Goal: Information Seeking & Learning: Check status

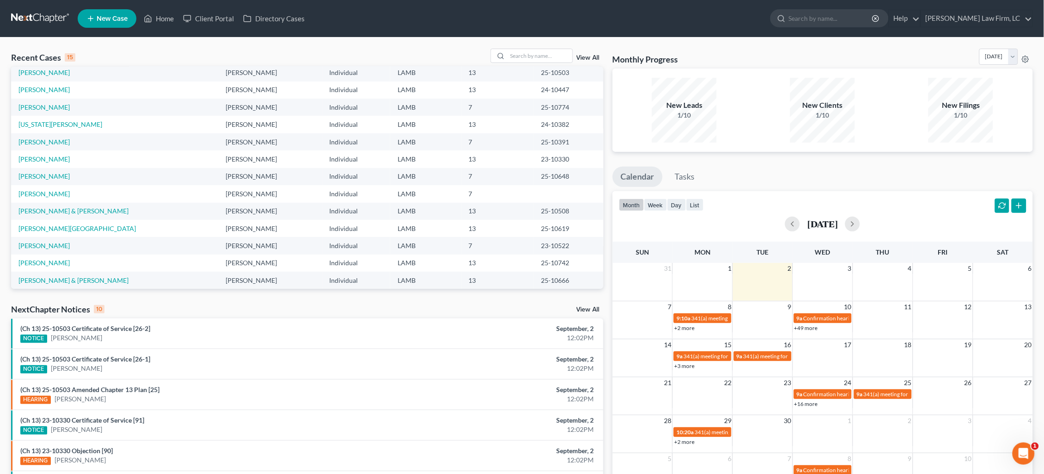
scroll to position [55, 0]
click at [553, 60] on input "search" at bounding box center [540, 55] width 65 height 13
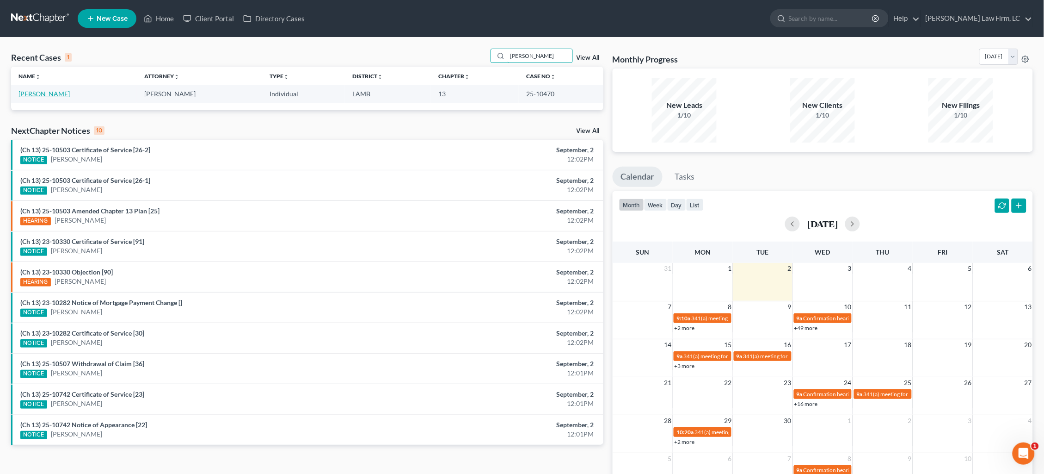
type input "stampley"
click at [50, 95] on link "[PERSON_NAME]" at bounding box center [43, 94] width 51 height 8
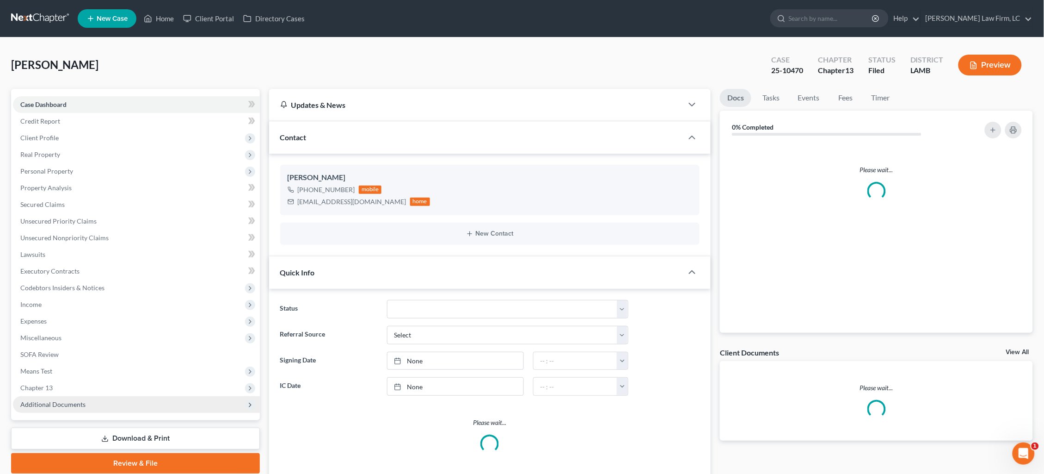
click at [84, 396] on span "Additional Documents" at bounding box center [136, 404] width 247 height 17
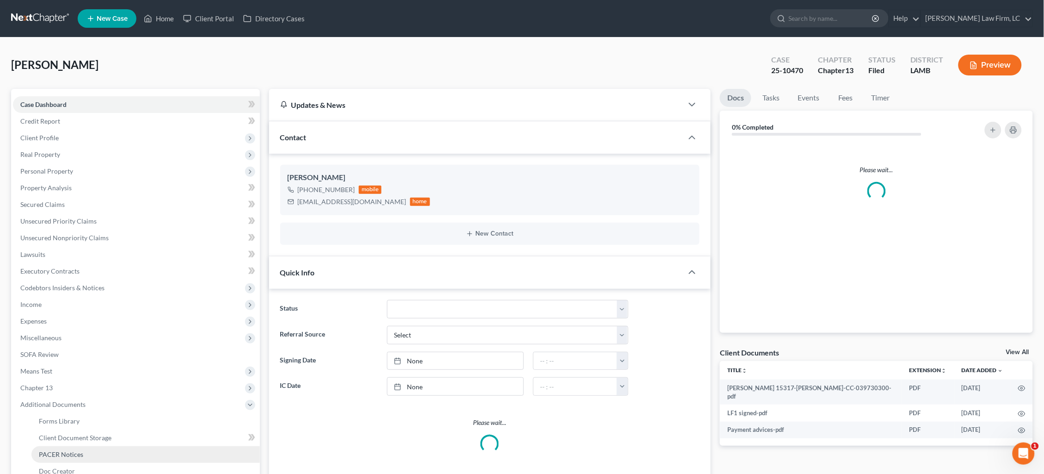
click at [82, 446] on link "PACER Notices" at bounding box center [145, 454] width 228 height 17
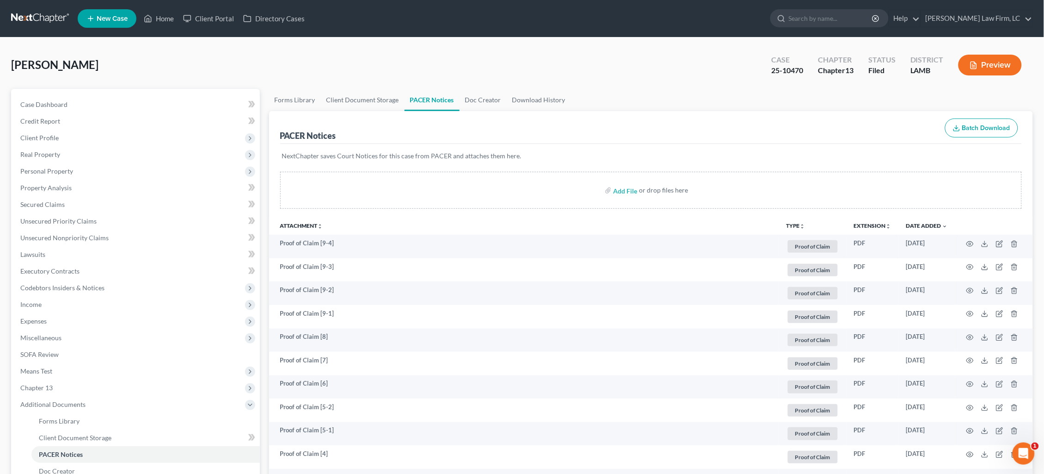
click at [31, 19] on link at bounding box center [40, 18] width 59 height 17
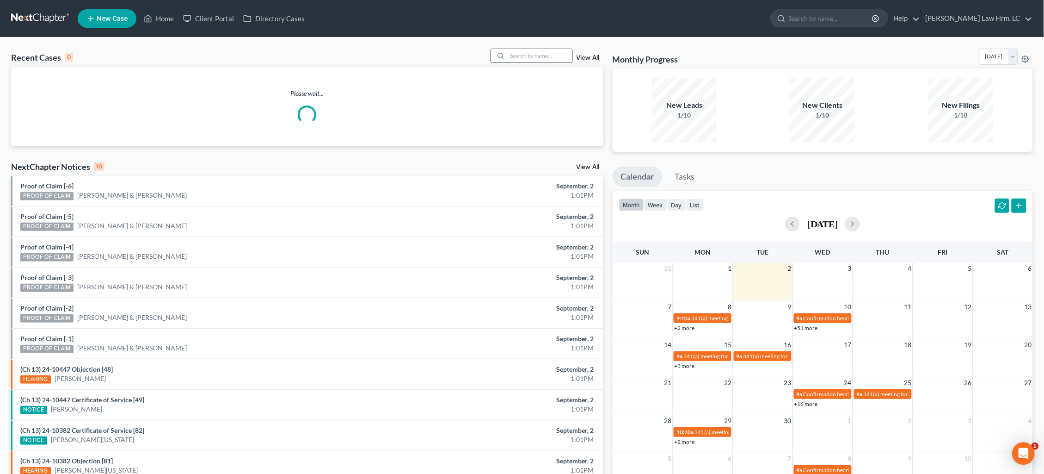
click at [537, 54] on input "search" at bounding box center [540, 55] width 65 height 13
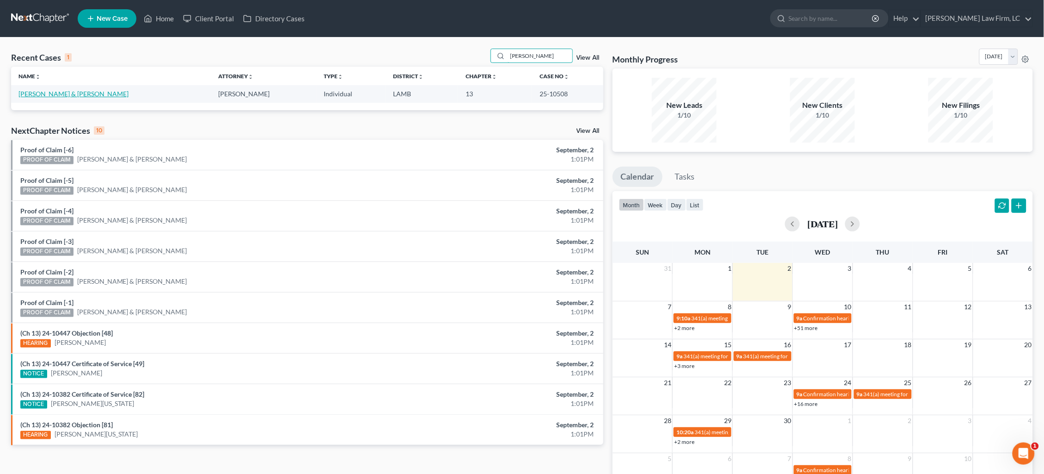
type input "[PERSON_NAME]"
click at [63, 92] on link "[PERSON_NAME] & [PERSON_NAME]" at bounding box center [73, 94] width 110 height 8
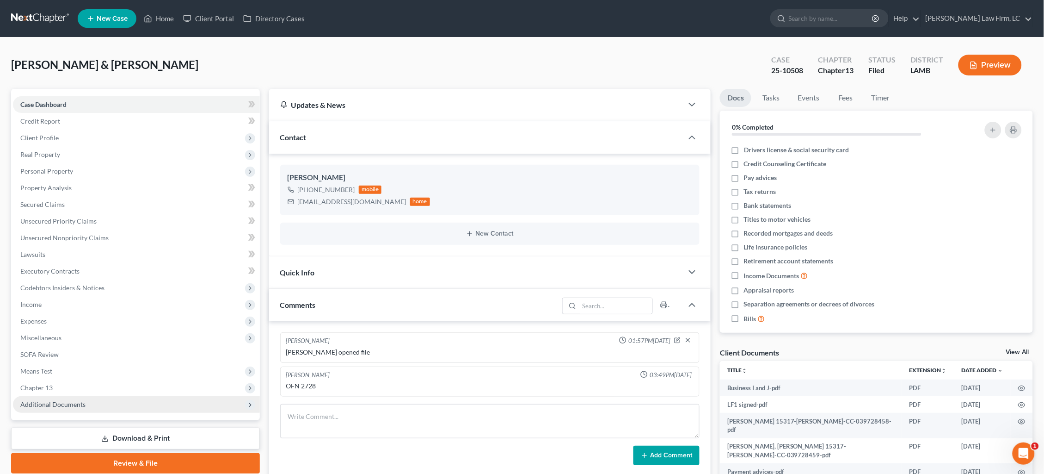
click at [84, 396] on span "Additional Documents" at bounding box center [136, 404] width 247 height 17
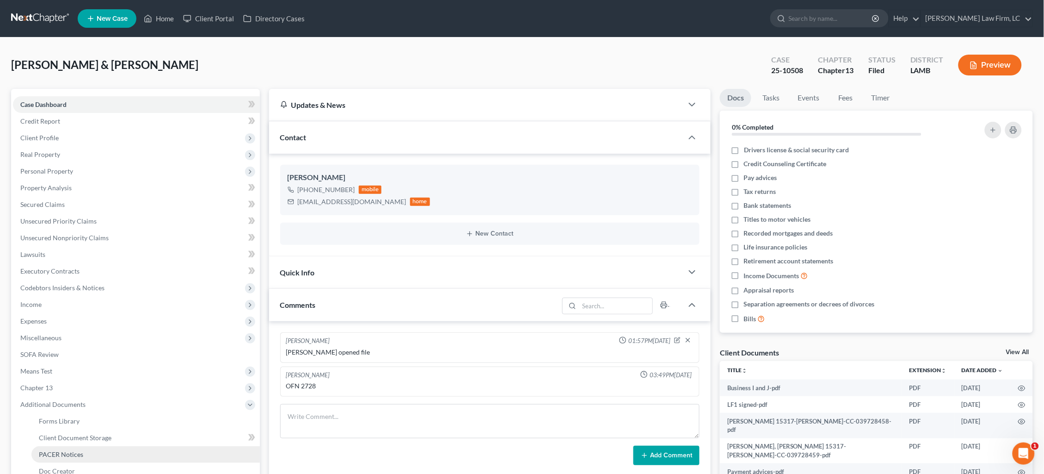
click at [89, 446] on link "PACER Notices" at bounding box center [145, 454] width 228 height 17
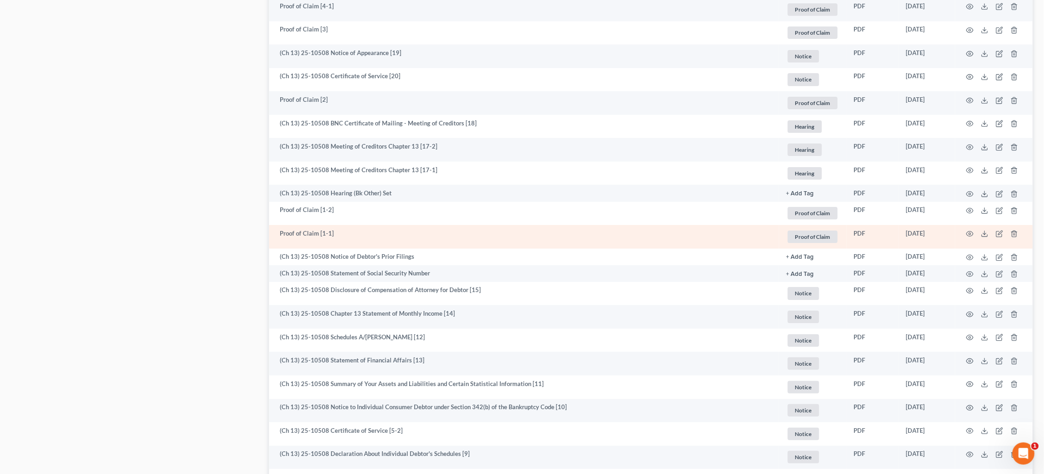
scroll to position [1072, 0]
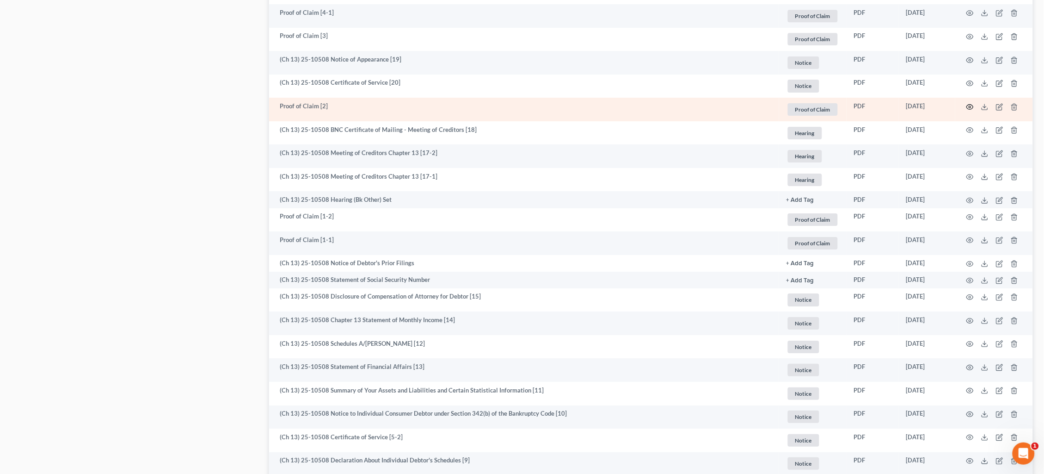
click at [969, 103] on icon "button" at bounding box center [970, 106] width 7 height 7
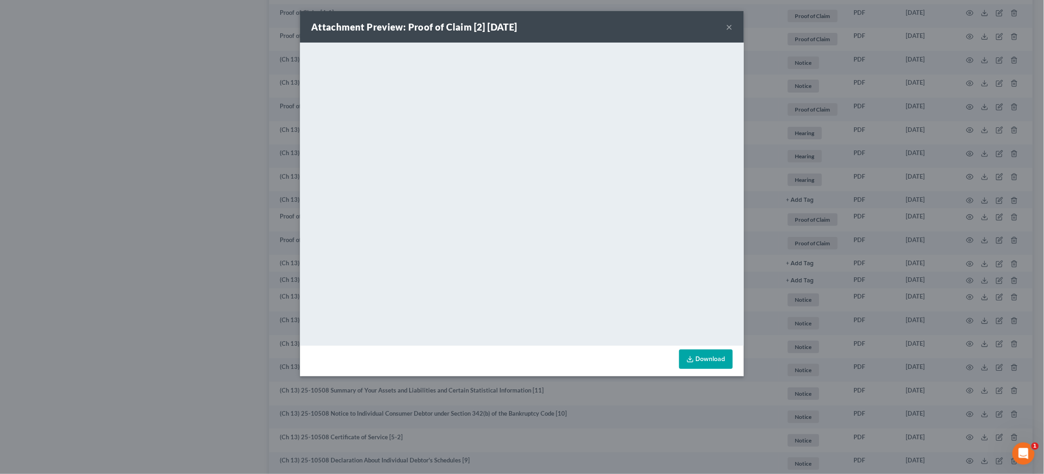
click at [814, 207] on div "Attachment Preview: Proof of Claim [2] 07/02/2025 × <object ng-attr-data='https…" at bounding box center [522, 237] width 1044 height 474
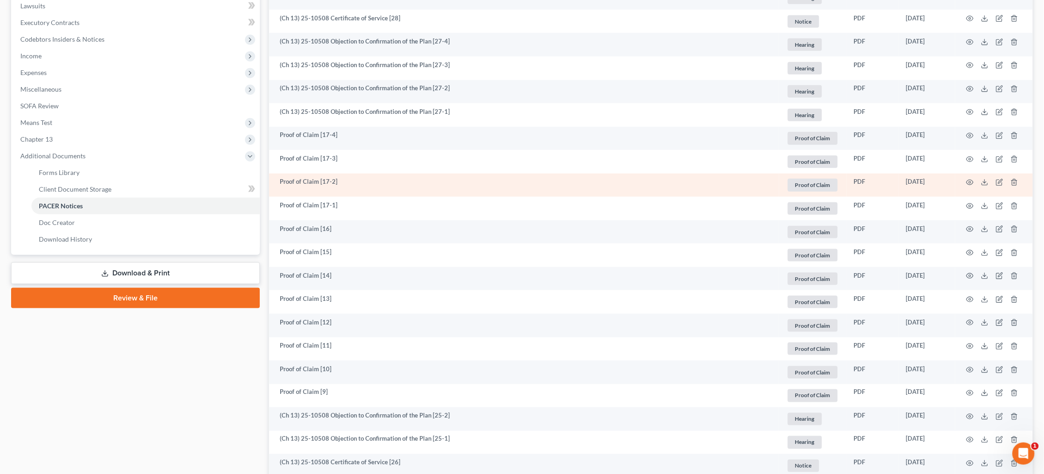
scroll to position [208, 0]
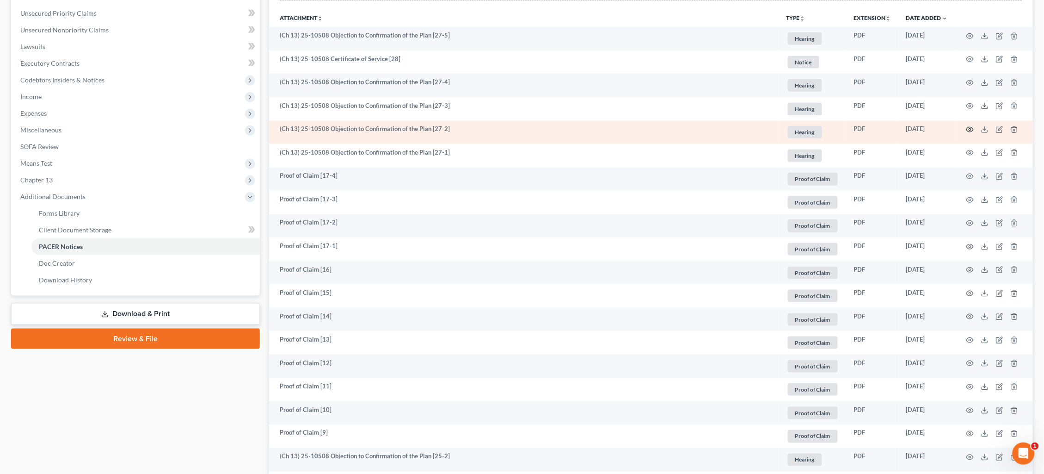
click at [970, 129] on circle "button" at bounding box center [970, 130] width 2 height 2
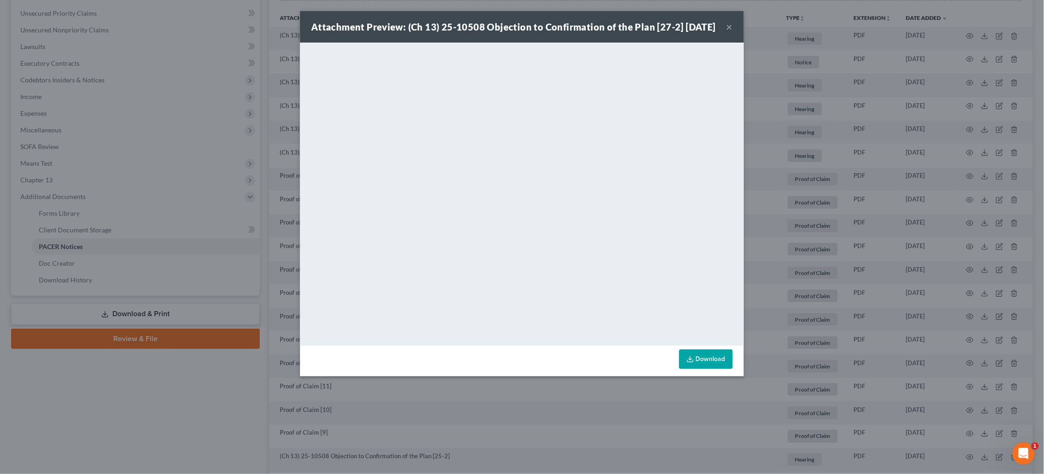
click at [814, 181] on div "Attachment Preview: (Ch 13) 25-10508 Objection to Confirmation of the Plan [27-…" at bounding box center [522, 237] width 1044 height 474
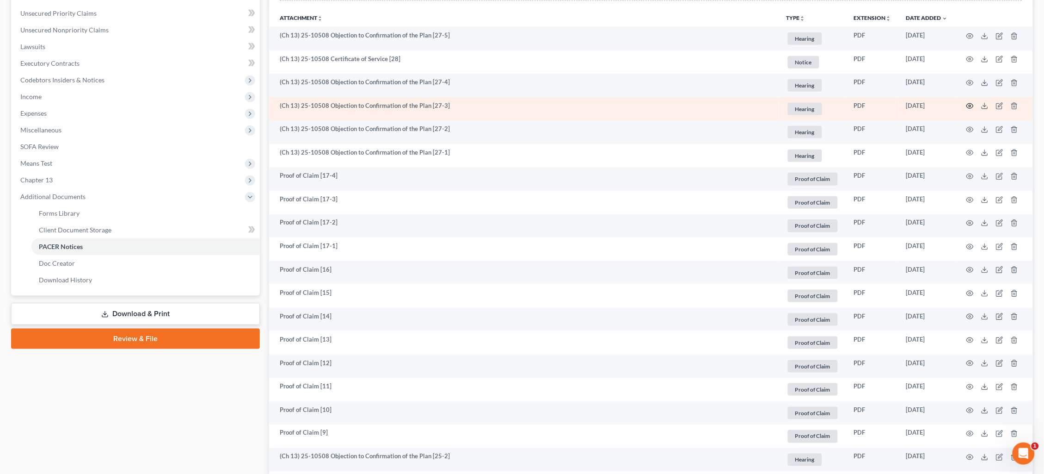
click at [968, 104] on icon "button" at bounding box center [970, 105] width 7 height 7
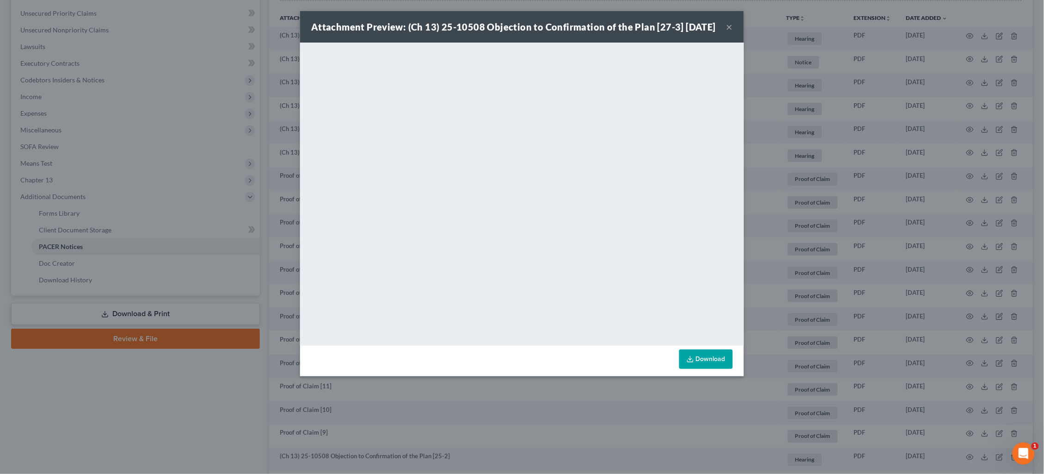
click at [776, 216] on div "Attachment Preview: (Ch 13) 25-10508 Objection to Confirmation of the Plan [27-…" at bounding box center [522, 237] width 1044 height 474
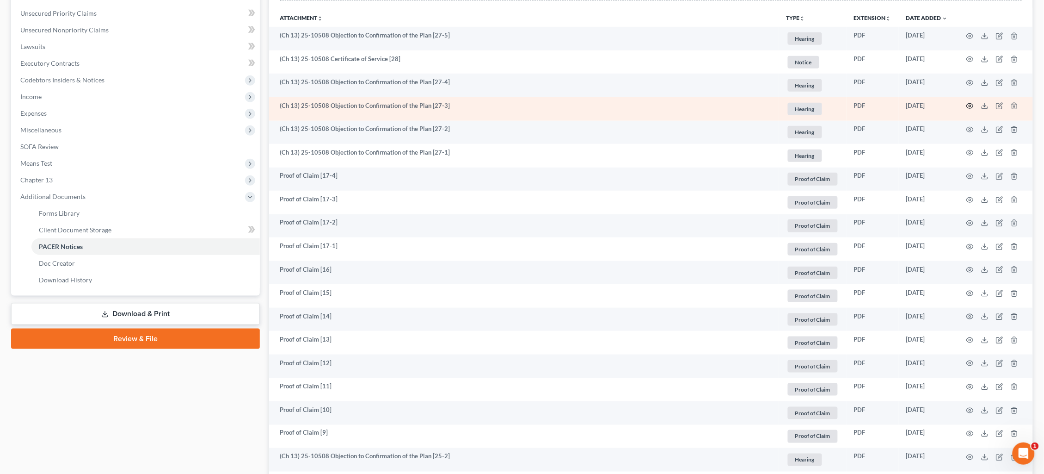
click at [969, 102] on icon "button" at bounding box center [970, 105] width 7 height 7
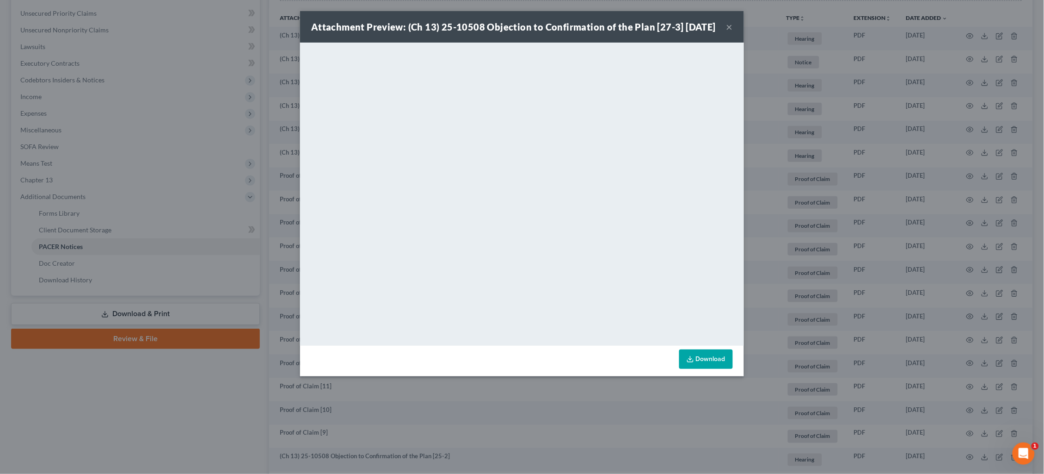
click at [868, 130] on div "Attachment Preview: (Ch 13) 25-10508 Objection to Confirmation of the Plan [27-…" at bounding box center [522, 237] width 1044 height 474
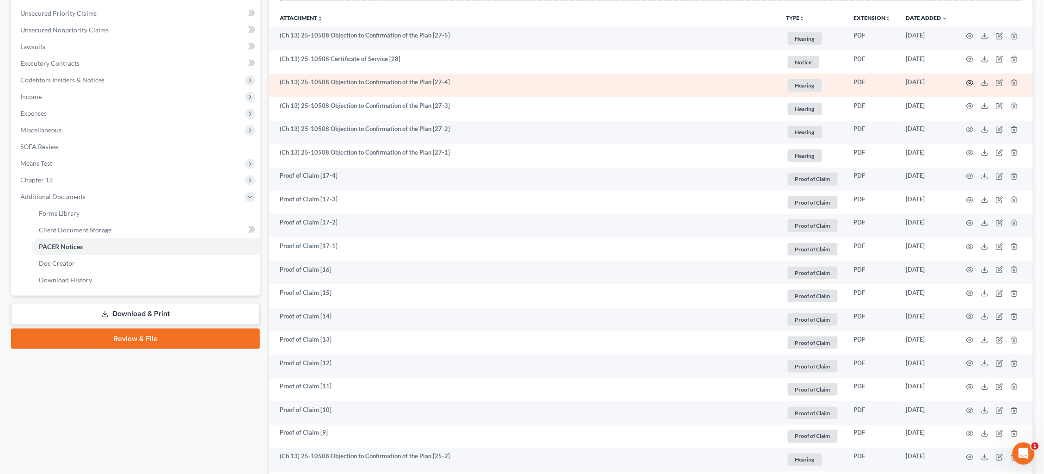
drag, startPoint x: 971, startPoint y: 86, endPoint x: 972, endPoint y: 81, distance: 5.2
click at [970, 85] on td at bounding box center [995, 86] width 78 height 24
click at [972, 81] on icon "button" at bounding box center [970, 82] width 7 height 7
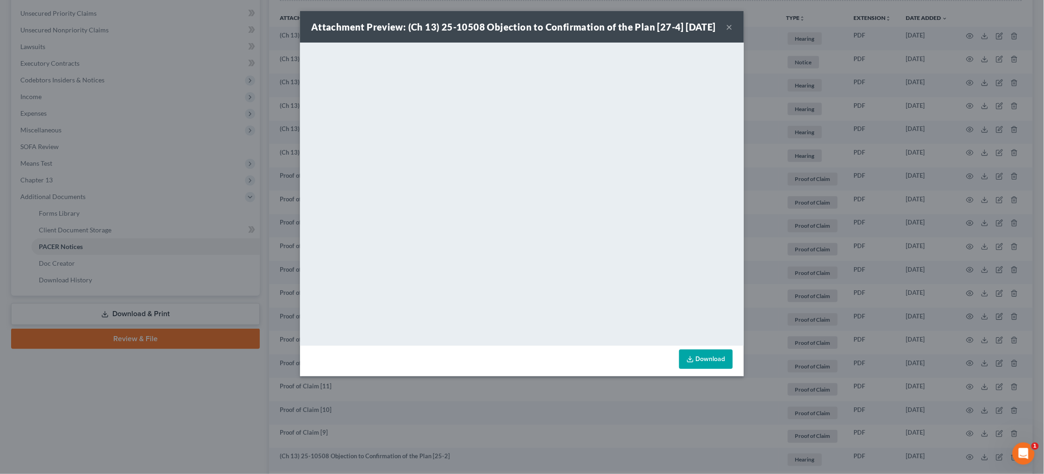
click at [779, 183] on div "Attachment Preview: (Ch 13) 25-10508 Objection to Confirmation of the Plan [27-…" at bounding box center [522, 237] width 1044 height 474
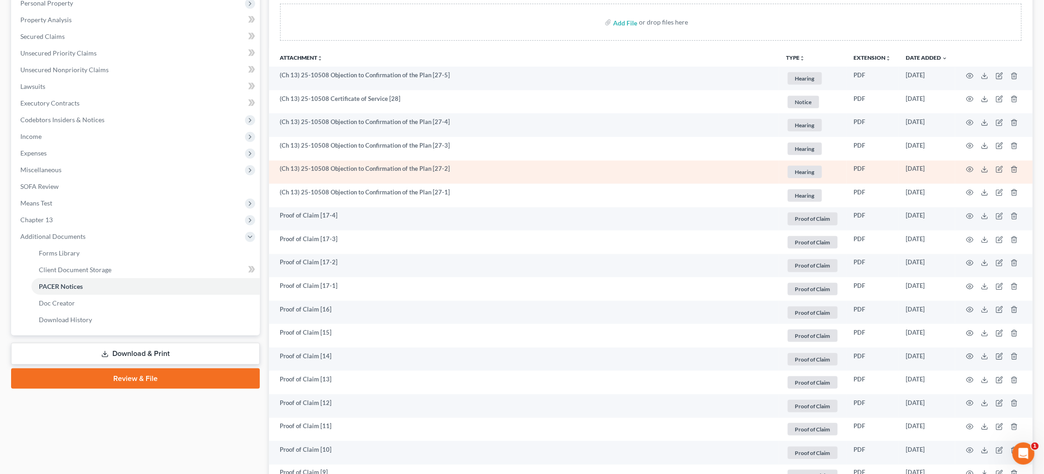
scroll to position [165, 0]
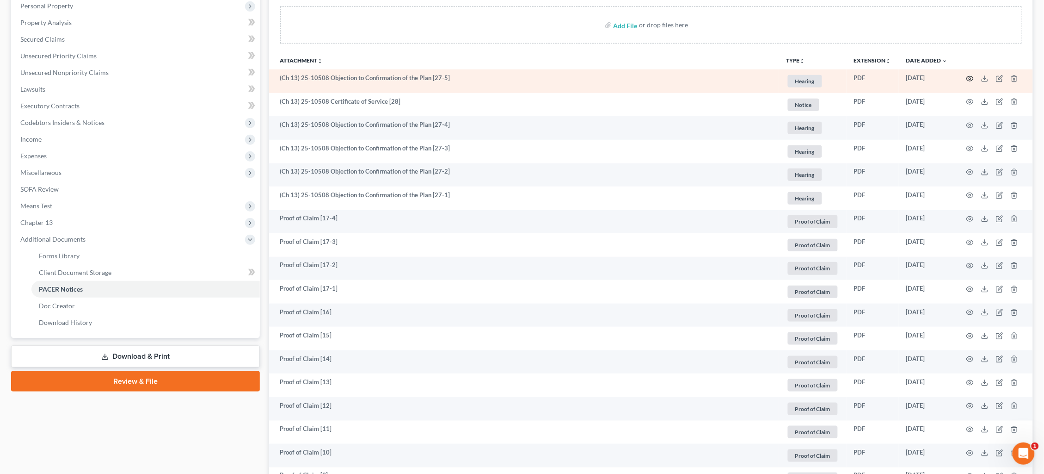
click at [971, 78] on icon "button" at bounding box center [970, 78] width 7 height 7
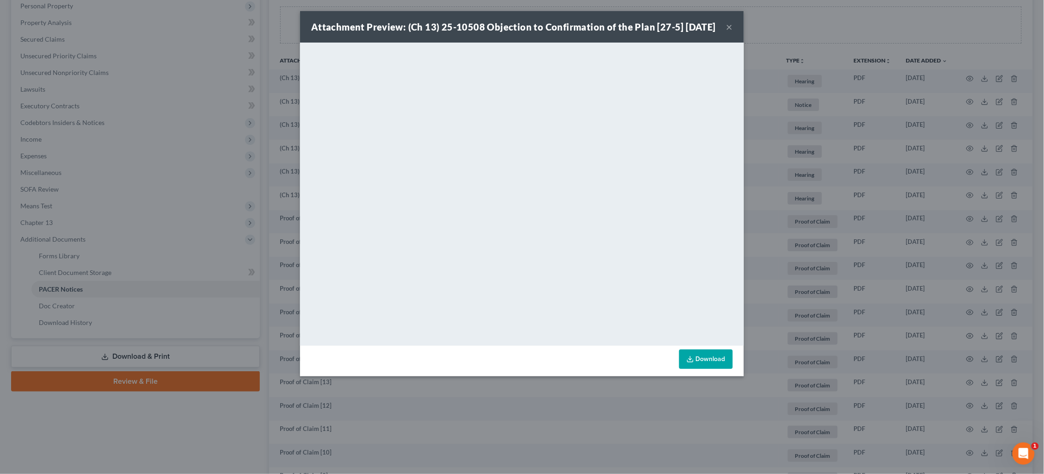
click at [881, 200] on div "Attachment Preview: (Ch 13) 25-10508 Objection to Confirmation of the Plan [27-…" at bounding box center [522, 237] width 1044 height 474
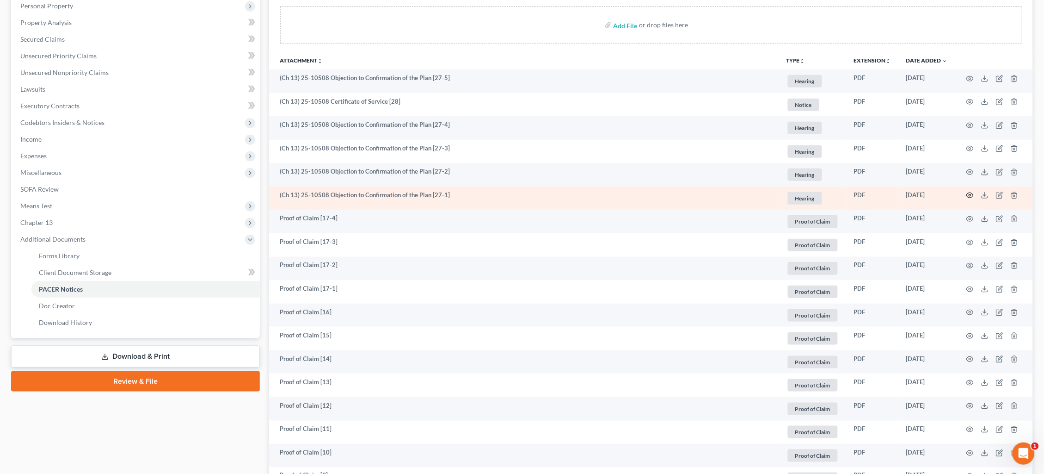
click at [968, 192] on icon "button" at bounding box center [970, 194] width 7 height 7
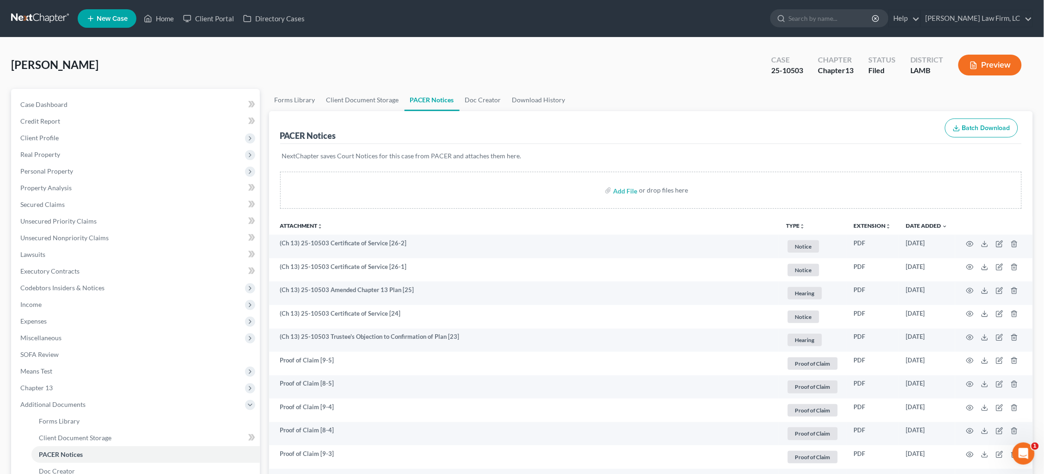
click at [51, 16] on link at bounding box center [40, 18] width 59 height 17
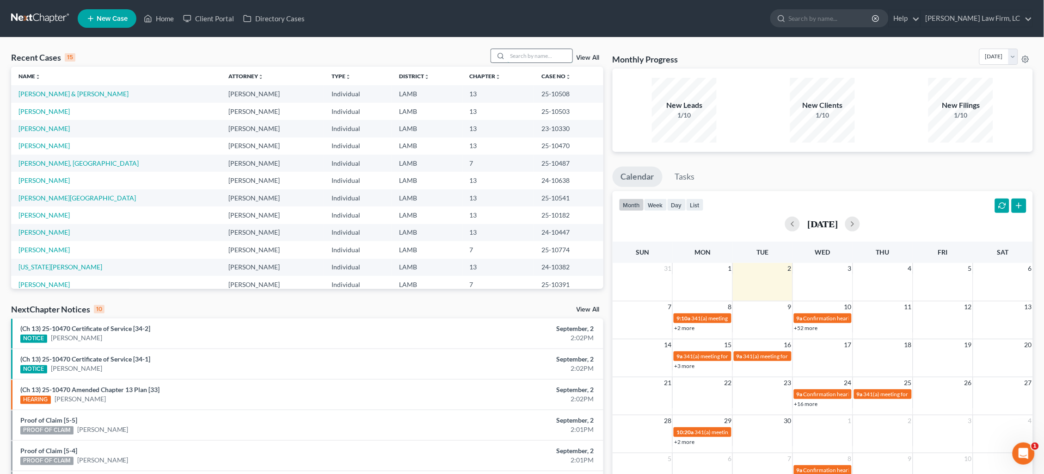
click at [549, 54] on input "search" at bounding box center [540, 55] width 65 height 13
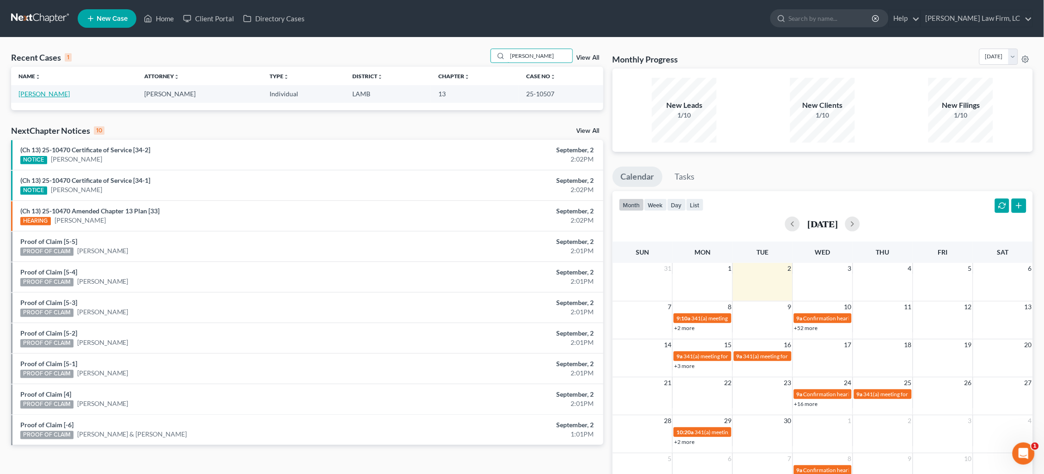
type input "myra"
click at [39, 94] on link "LeBlanc, Myra" at bounding box center [43, 94] width 51 height 8
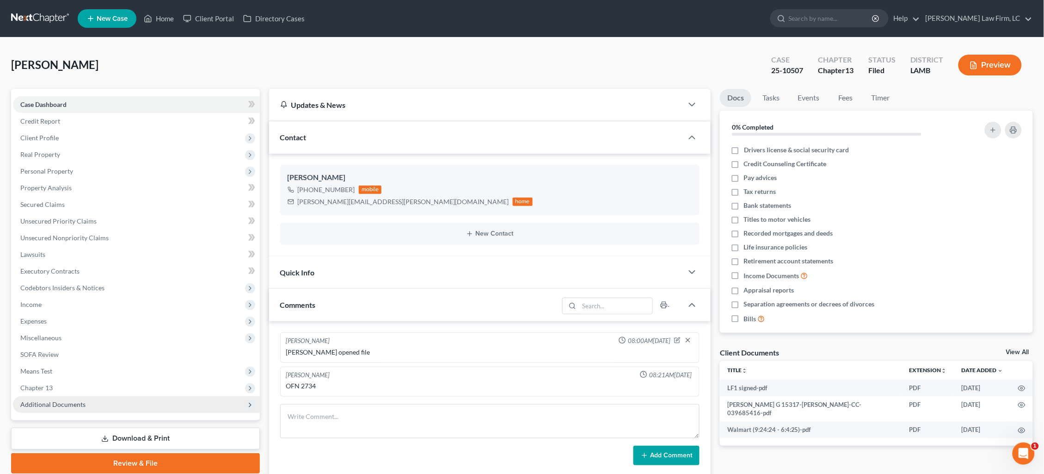
click at [82, 400] on span "Additional Documents" at bounding box center [136, 404] width 247 height 17
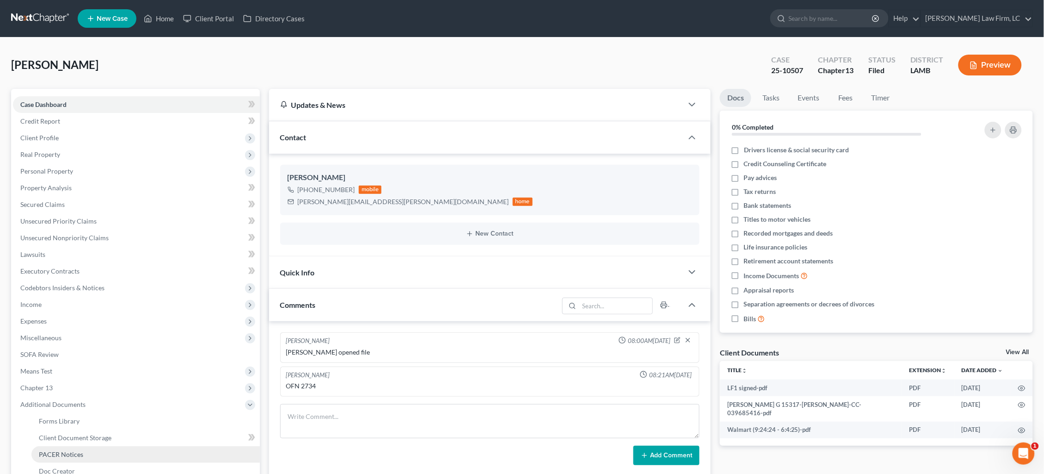
click at [103, 446] on link "PACER Notices" at bounding box center [145, 454] width 228 height 17
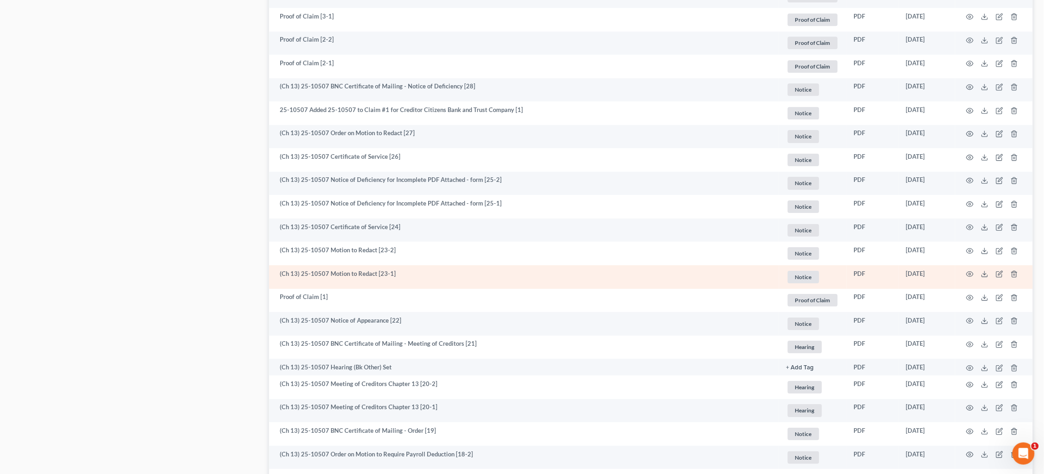
scroll to position [1025, 0]
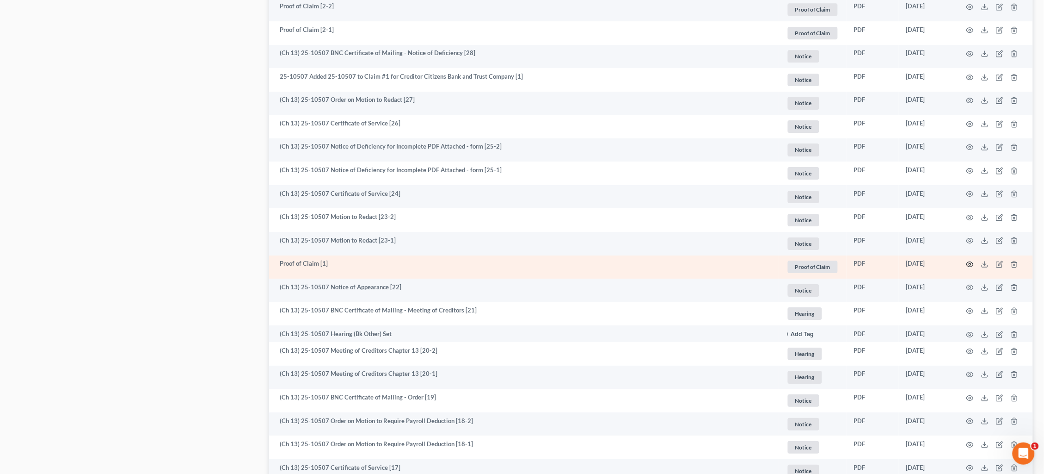
click at [972, 260] on icon "button" at bounding box center [970, 263] width 7 height 7
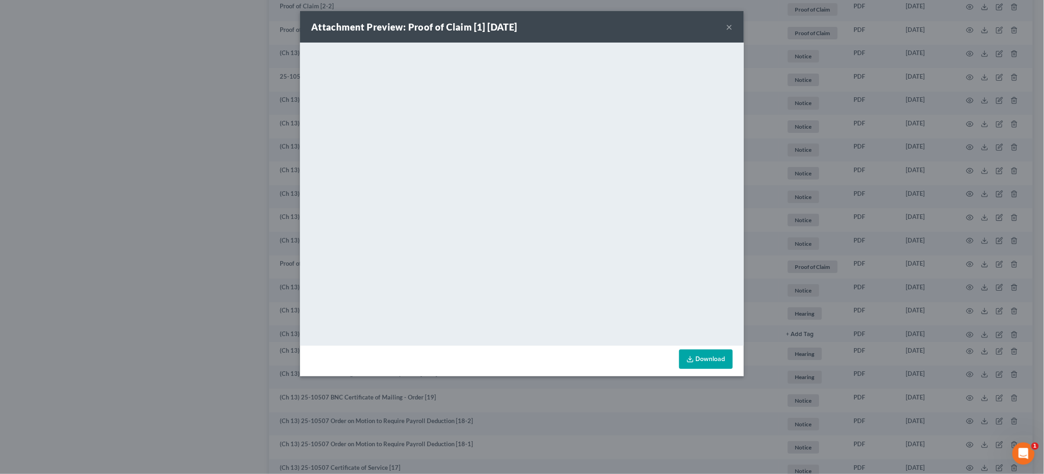
click at [884, 183] on div "Attachment Preview: Proof of Claim [1] 07/08/2025 × <object ng-attr-data='https…" at bounding box center [522, 237] width 1044 height 474
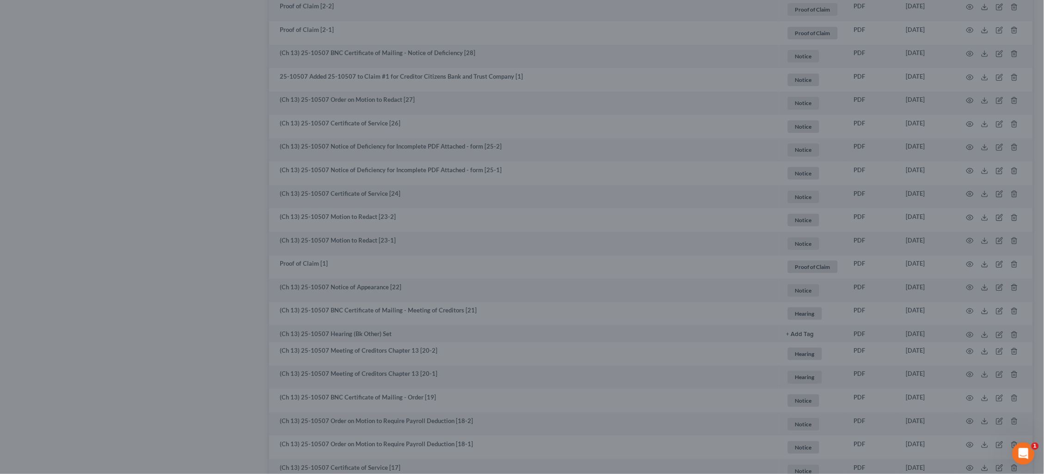
drag, startPoint x: 884, startPoint y: 183, endPoint x: 869, endPoint y: 179, distance: 15.6
click at [884, 183] on div "Attachment Preview: Proof of Claim [1] 07/08/2025 × <object ng-attr-data='https…" at bounding box center [522, 237] width 1044 height 474
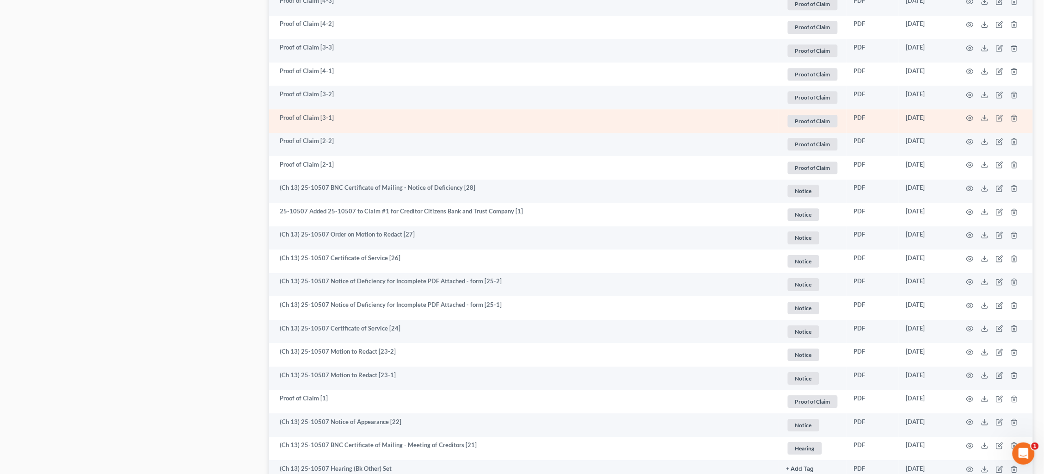
scroll to position [890, 0]
click at [968, 115] on icon "button" at bounding box center [970, 118] width 7 height 7
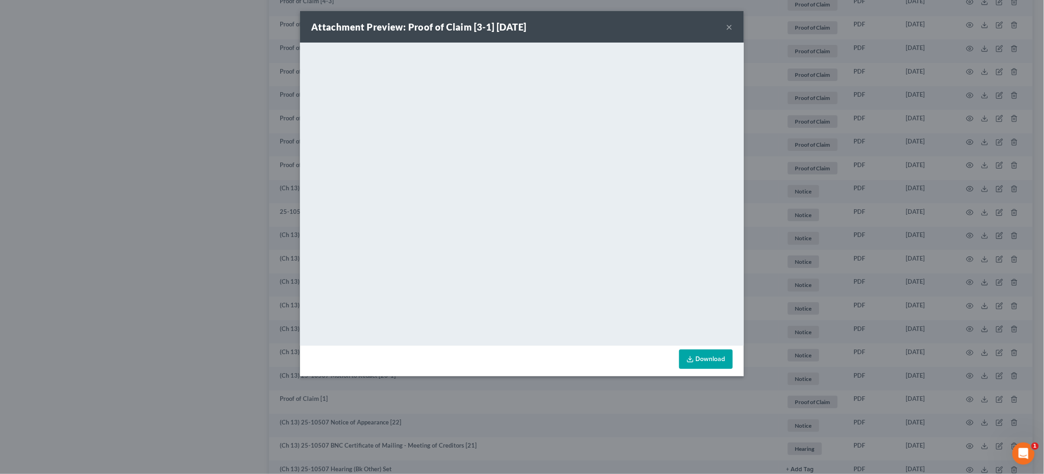
click at [727, 27] on button "×" at bounding box center [730, 26] width 6 height 11
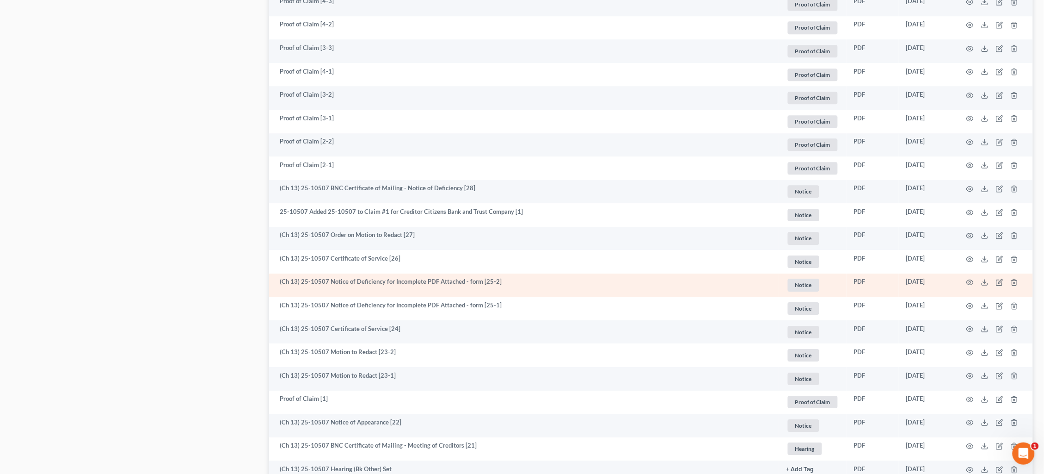
scroll to position [862, 0]
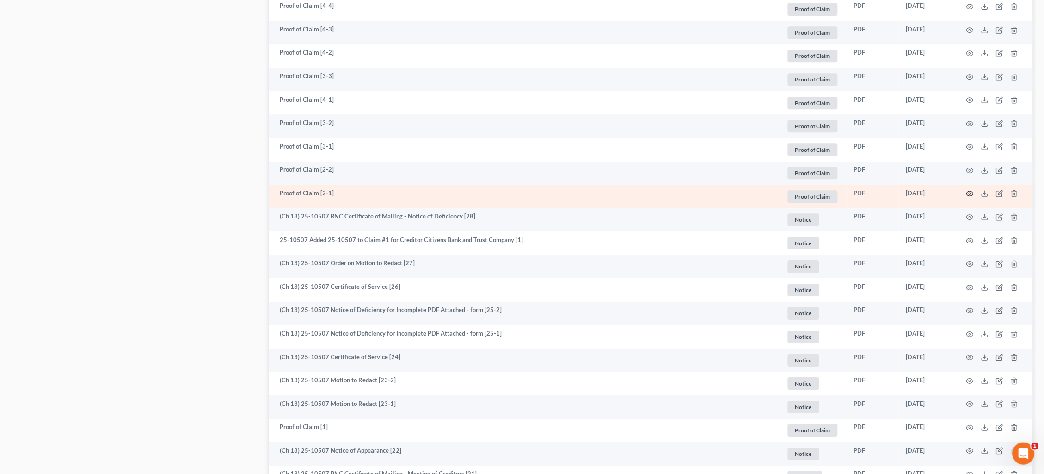
click at [970, 190] on icon "button" at bounding box center [970, 193] width 7 height 7
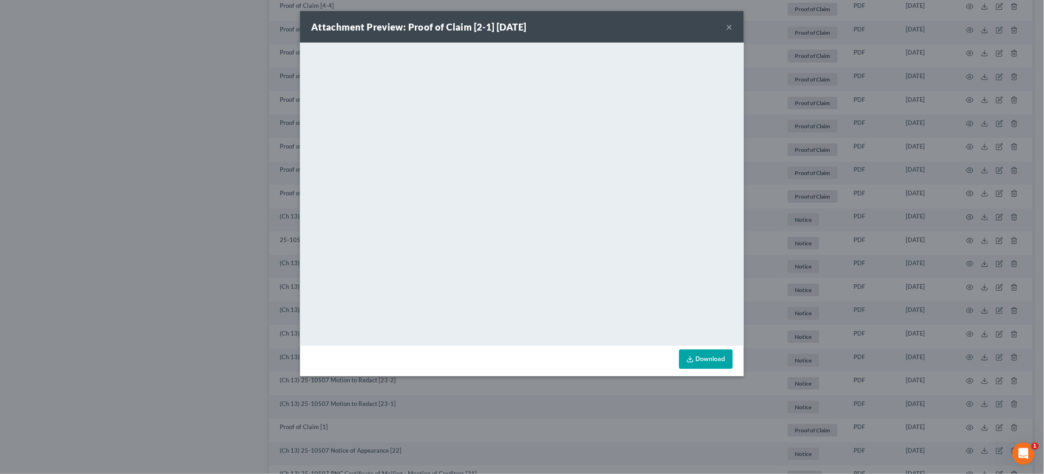
click at [731, 30] on button "×" at bounding box center [730, 26] width 6 height 11
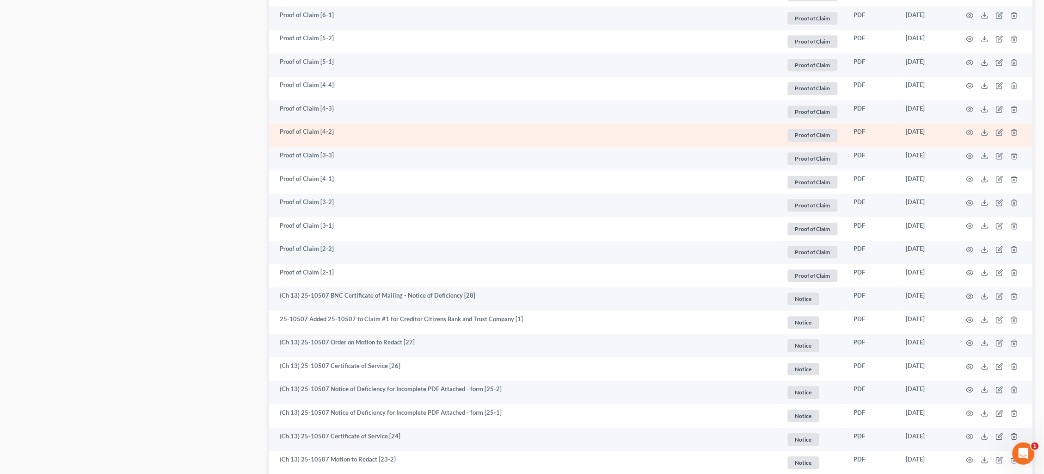
scroll to position [815, 0]
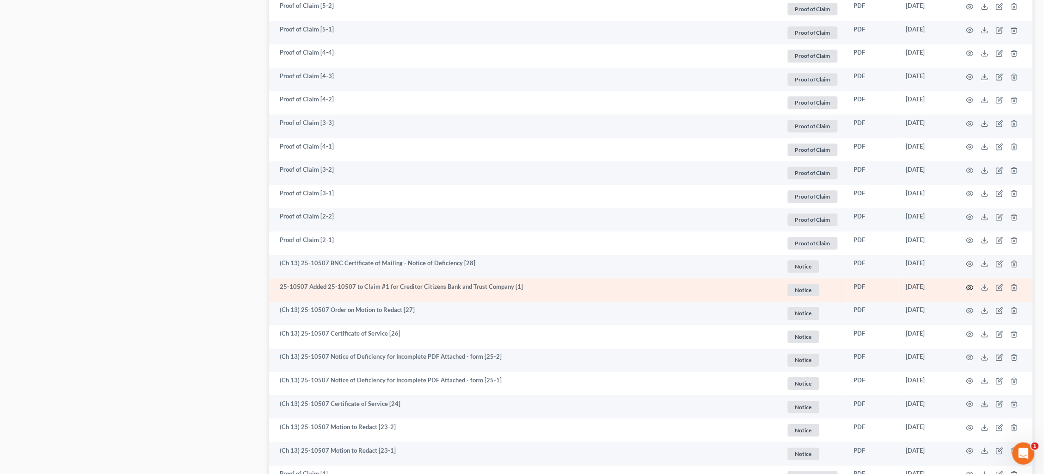
click at [969, 284] on icon "button" at bounding box center [970, 286] width 7 height 5
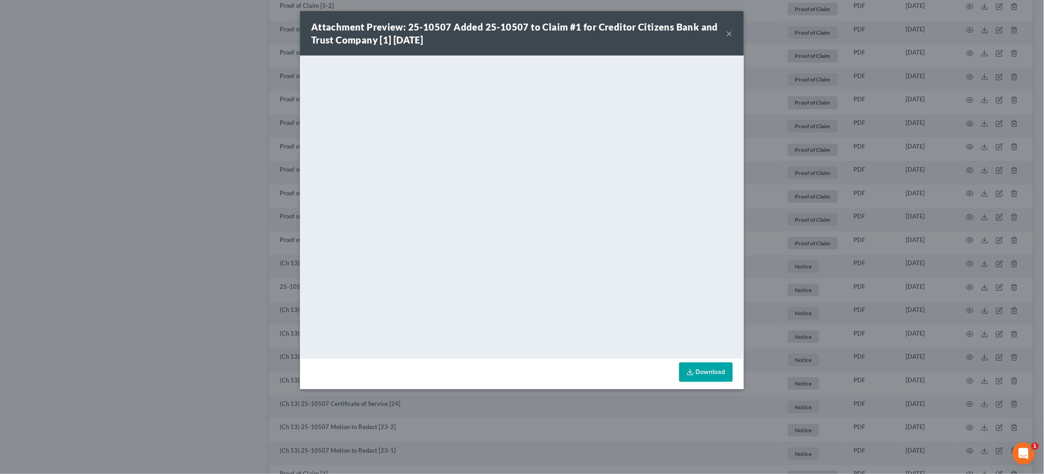
click at [179, 141] on div "Attachment Preview: 25-10507 Added 25-10507 to Claim #1 for Creditor Citizens B…" at bounding box center [522, 237] width 1044 height 474
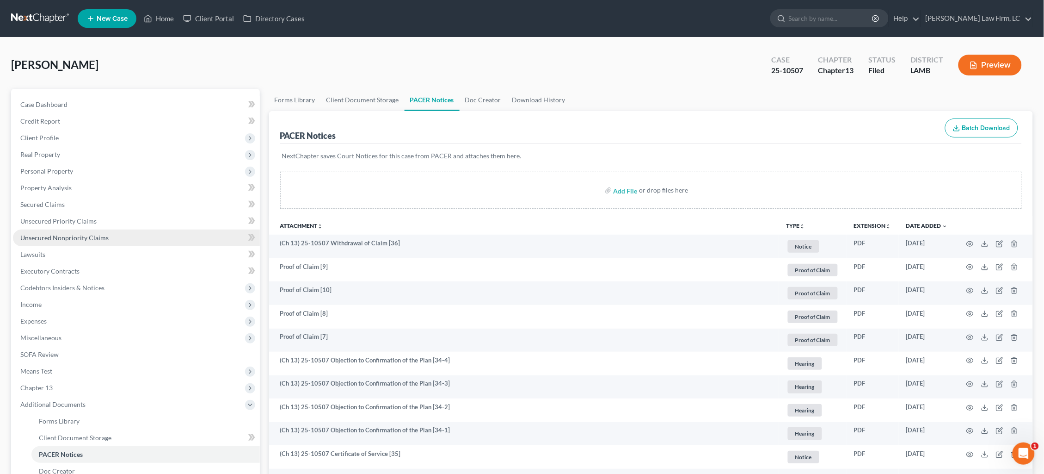
scroll to position [0, 0]
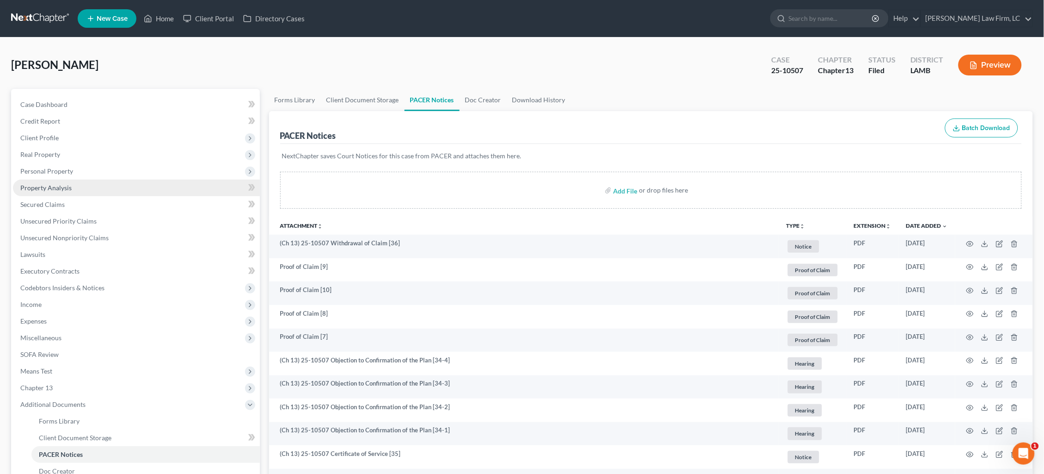
click at [61, 184] on span "Property Analysis" at bounding box center [45, 188] width 51 height 8
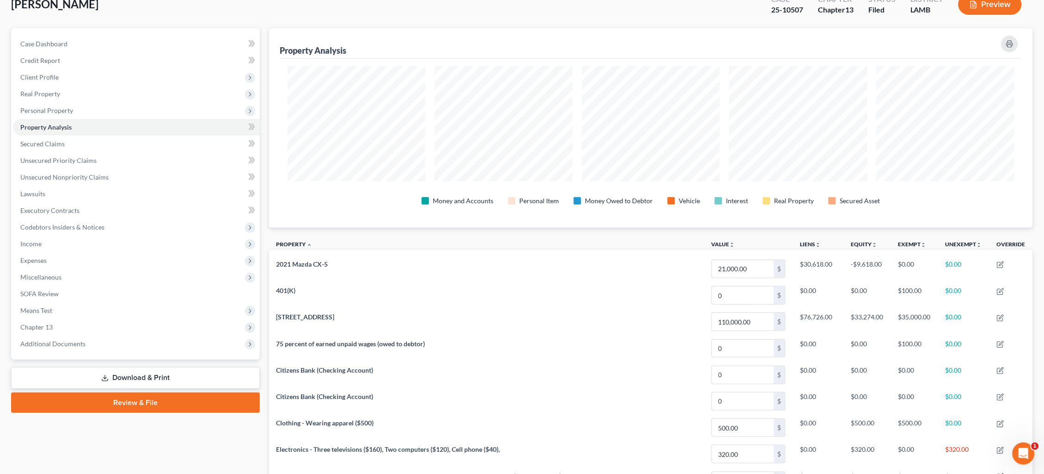
scroll to position [61, 0]
click at [530, 0] on div "LeBlanc, Myra Upgraded Case 25-10507 Chapter Chapter 13 Status Filed District L…" at bounding box center [522, 8] width 1022 height 40
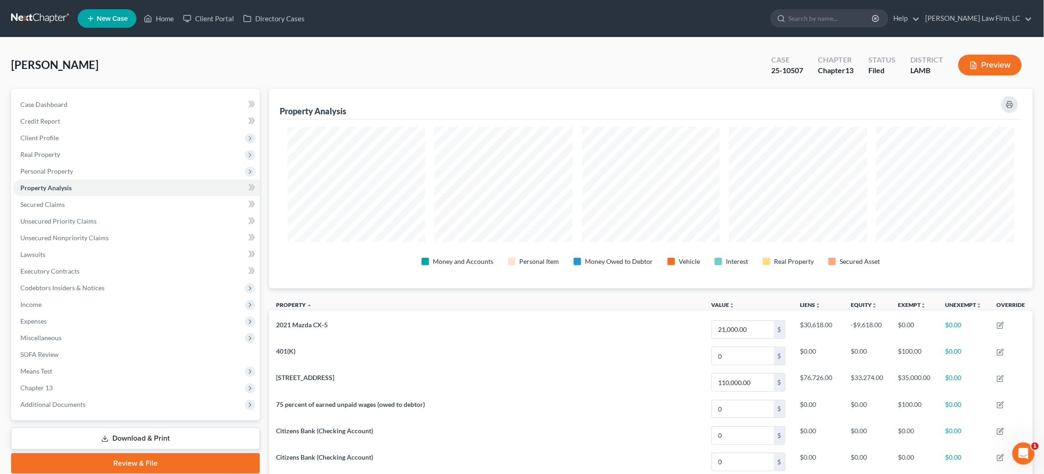
scroll to position [0, 0]
click at [23, 18] on link at bounding box center [40, 18] width 59 height 17
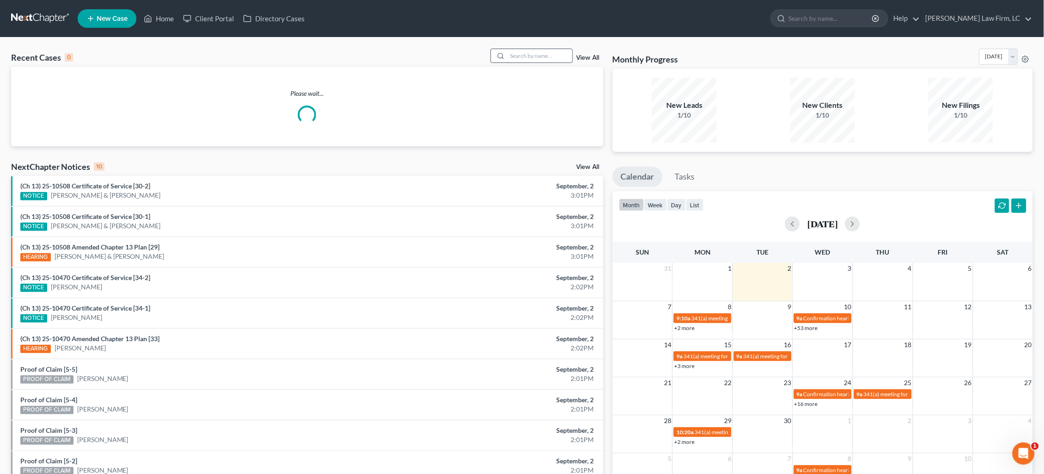
click at [552, 53] on input "search" at bounding box center [540, 55] width 65 height 13
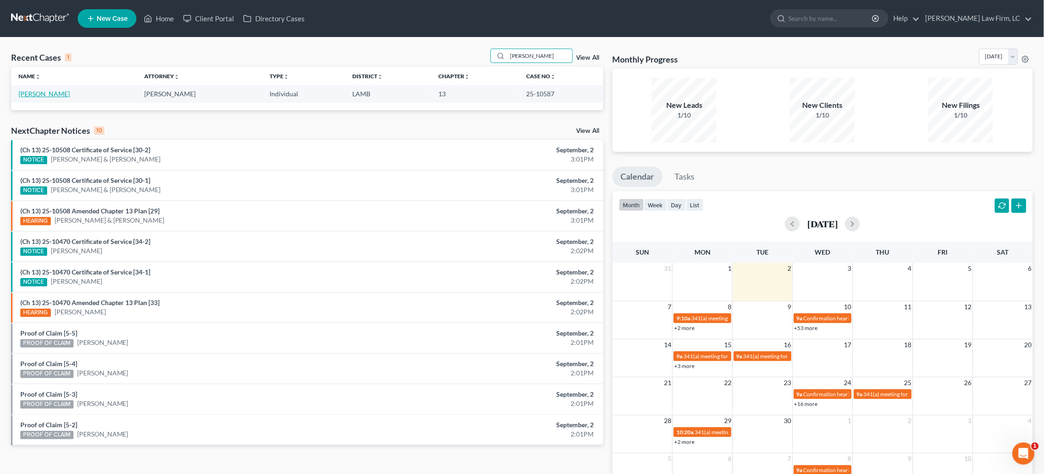
type input "[PERSON_NAME]"
click at [43, 95] on link "[PERSON_NAME]" at bounding box center [43, 94] width 51 height 8
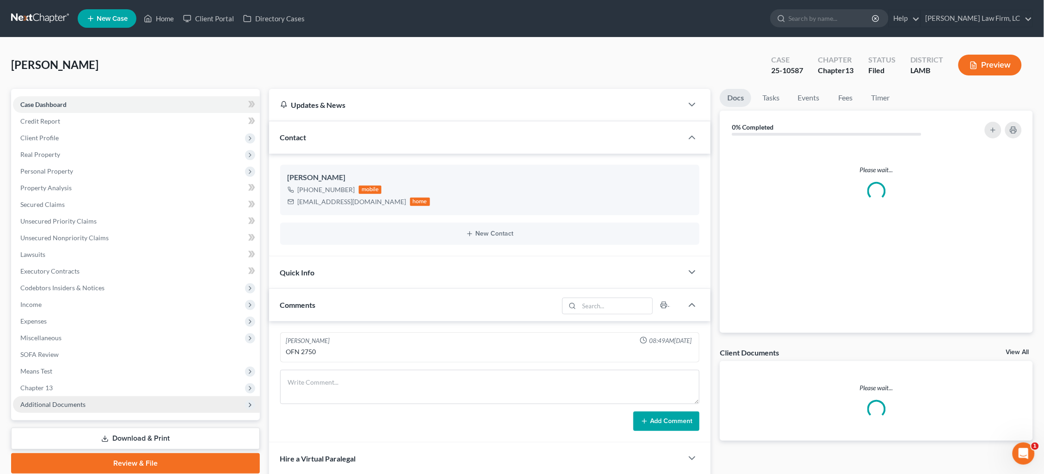
click at [91, 397] on span "Additional Documents" at bounding box center [136, 404] width 247 height 17
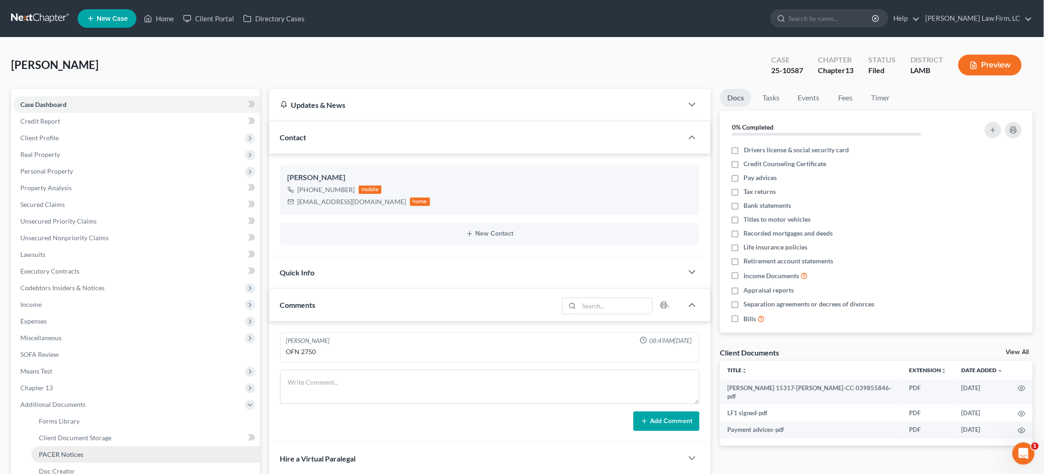
click at [96, 446] on link "PACER Notices" at bounding box center [145, 454] width 228 height 17
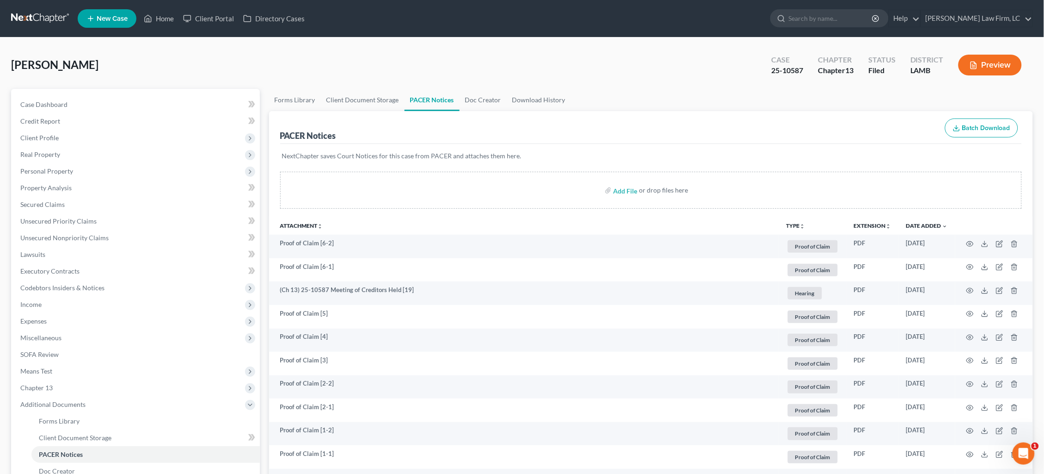
click at [38, 16] on link at bounding box center [40, 18] width 59 height 17
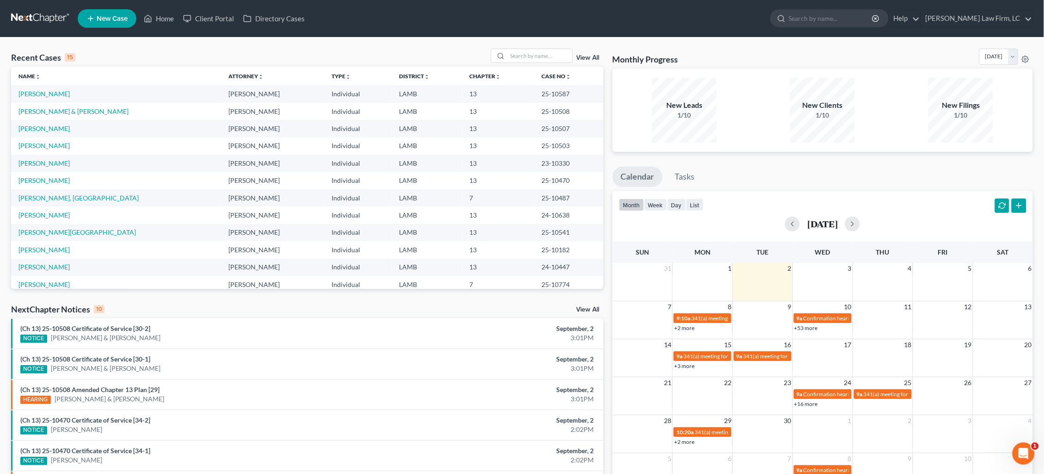
scroll to position [0, 0]
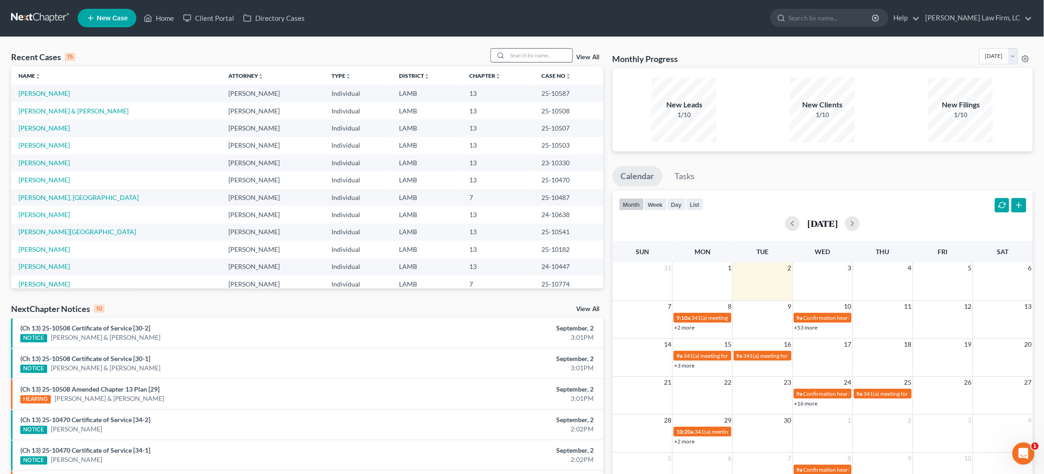
drag, startPoint x: 550, startPoint y: 47, endPoint x: 550, endPoint y: 53, distance: 6.0
click at [550, 47] on div "Recent Cases 15 View All Name unfold_more expand_more expand_less Attorney unfo…" at bounding box center [522, 342] width 1044 height 611
click at [550, 54] on input "search" at bounding box center [540, 55] width 65 height 13
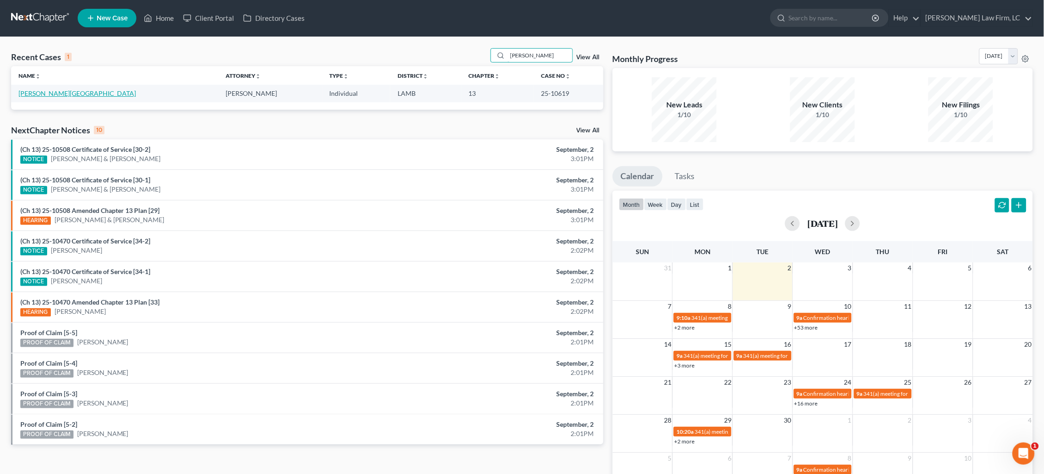
type input "[PERSON_NAME]"
click at [45, 92] on link "[PERSON_NAME][GEOGRAPHIC_DATA]" at bounding box center [76, 93] width 117 height 8
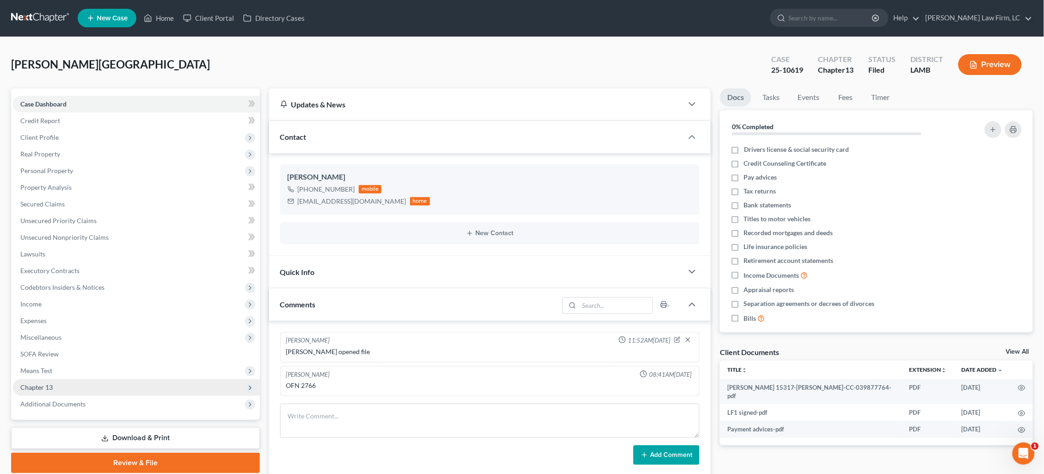
click at [91, 382] on span "Chapter 13" at bounding box center [136, 387] width 247 height 17
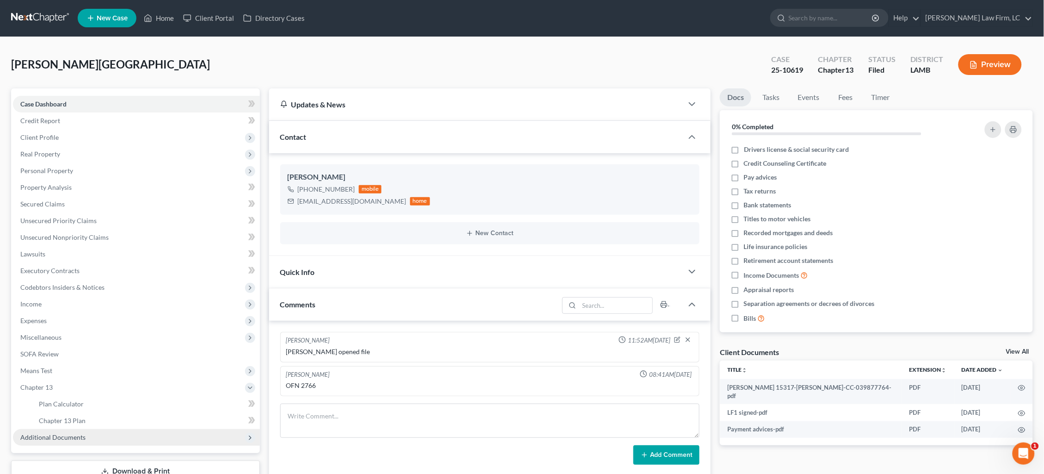
click at [87, 429] on span "Additional Documents" at bounding box center [136, 437] width 247 height 17
click at [90, 445] on link "PACER Notices" at bounding box center [145, 453] width 228 height 17
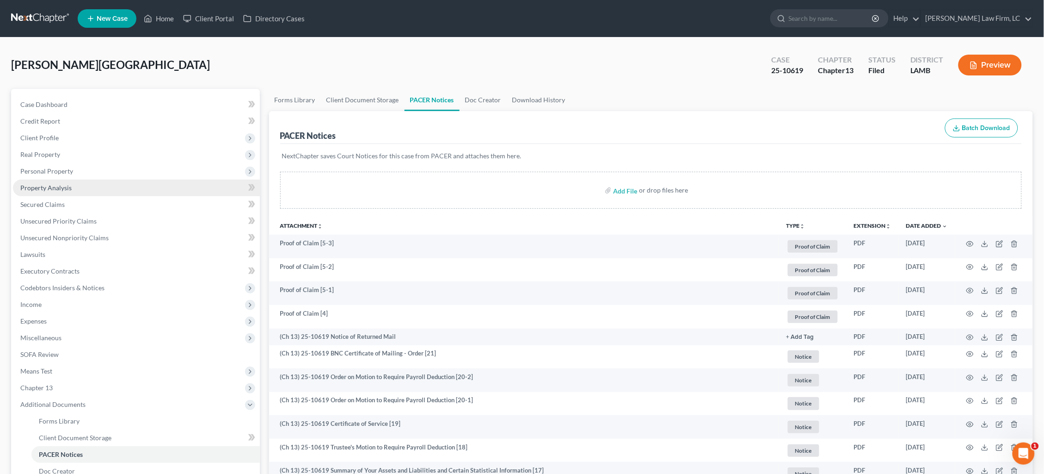
click at [118, 184] on link "Property Analysis" at bounding box center [136, 187] width 247 height 17
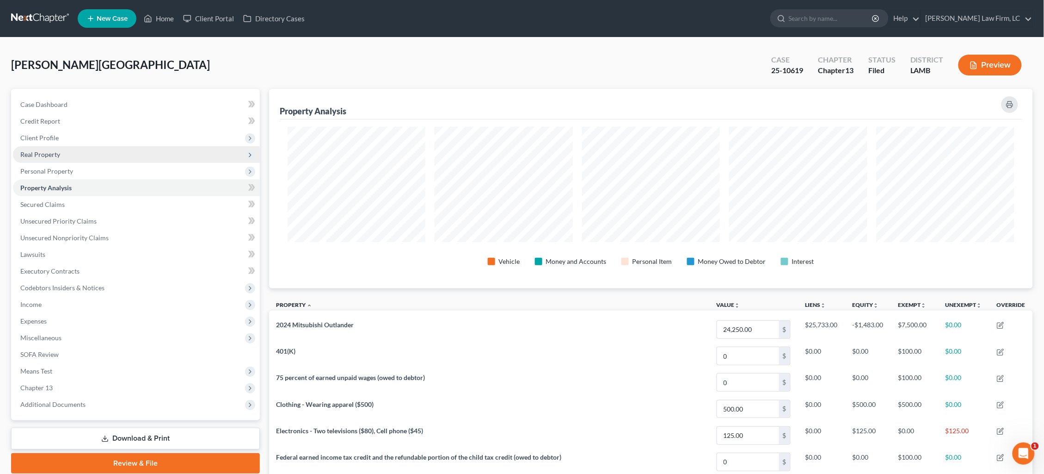
scroll to position [199, 764]
click at [112, 155] on span "Real Property" at bounding box center [136, 154] width 247 height 17
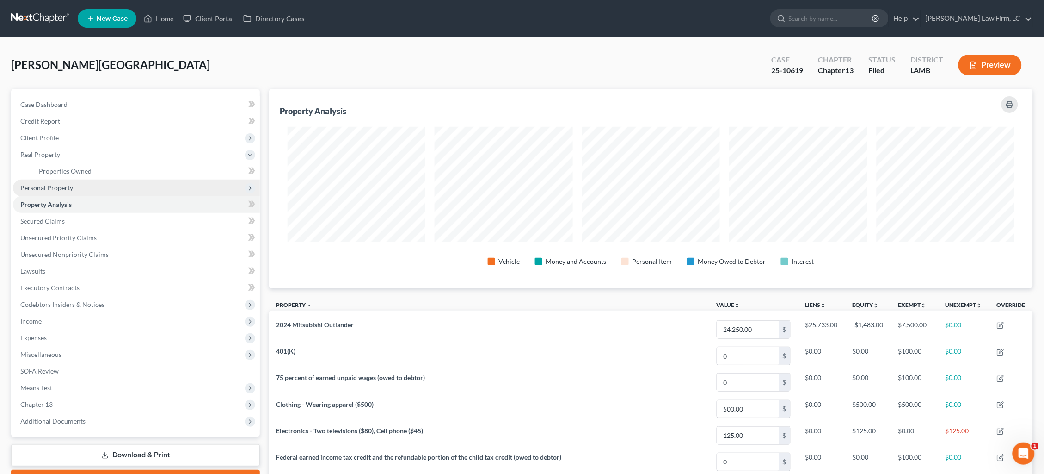
click at [110, 183] on span "Personal Property" at bounding box center [136, 187] width 247 height 17
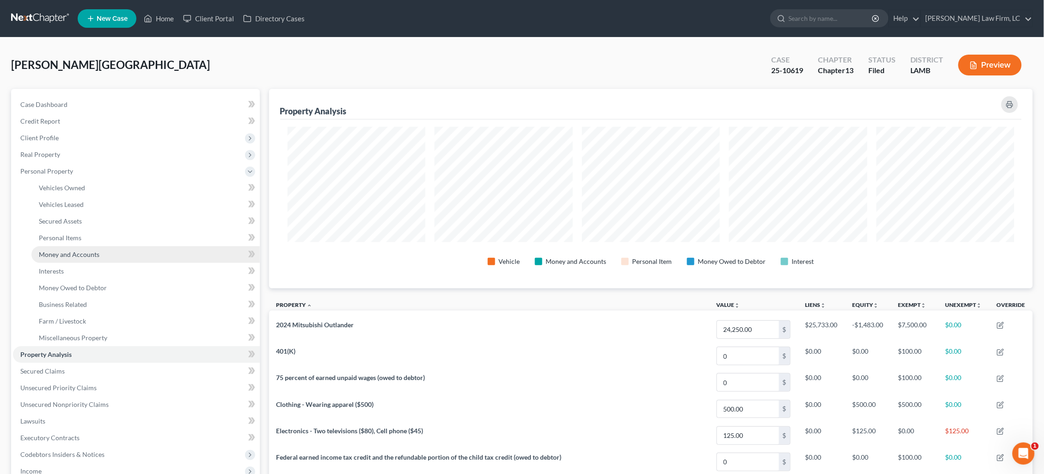
click at [108, 251] on link "Money and Accounts" at bounding box center [145, 254] width 228 height 17
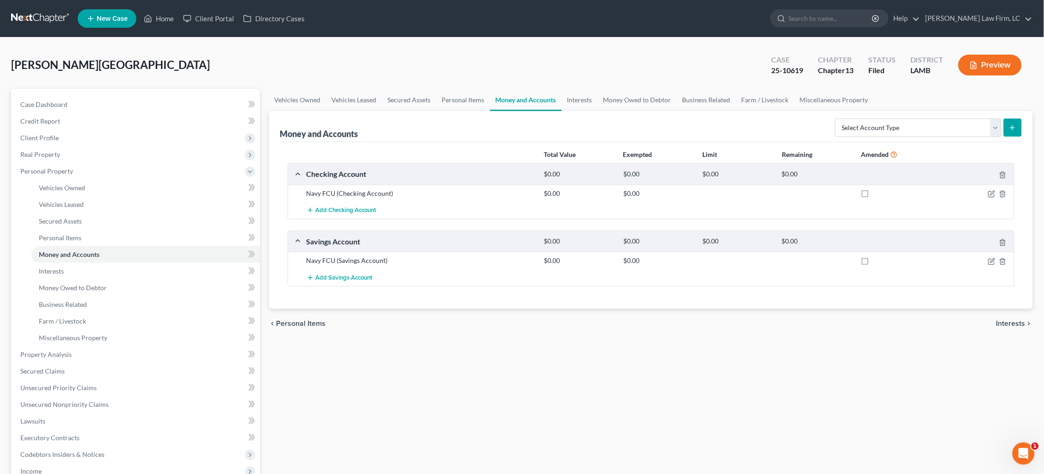
click at [27, 22] on link at bounding box center [40, 18] width 59 height 17
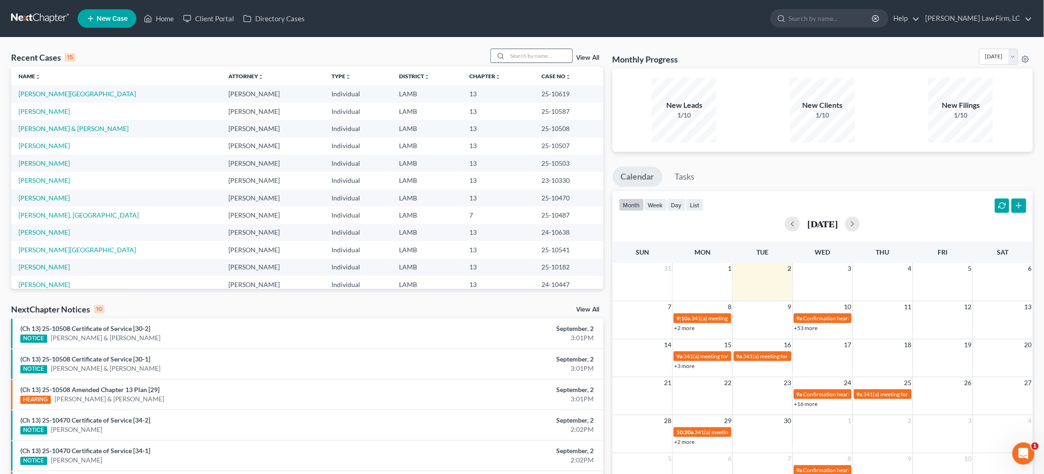
click at [523, 54] on input "search" at bounding box center [540, 55] width 65 height 13
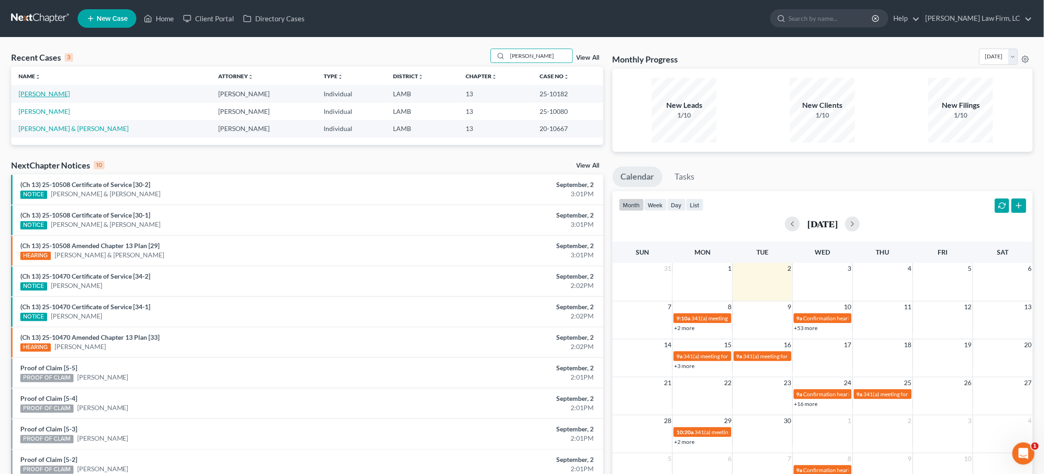
type input "[PERSON_NAME]"
click at [51, 93] on link "[PERSON_NAME]" at bounding box center [43, 94] width 51 height 8
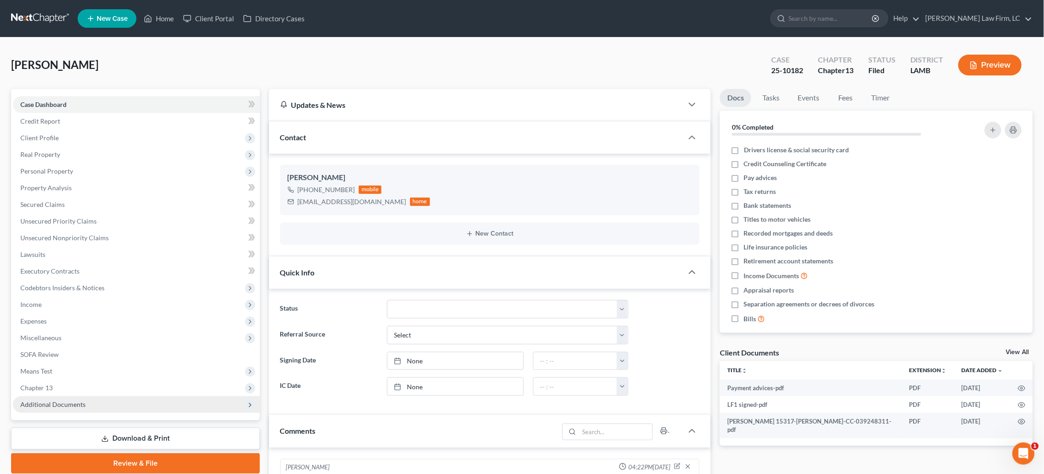
click at [61, 400] on span "Additional Documents" at bounding box center [52, 404] width 65 height 8
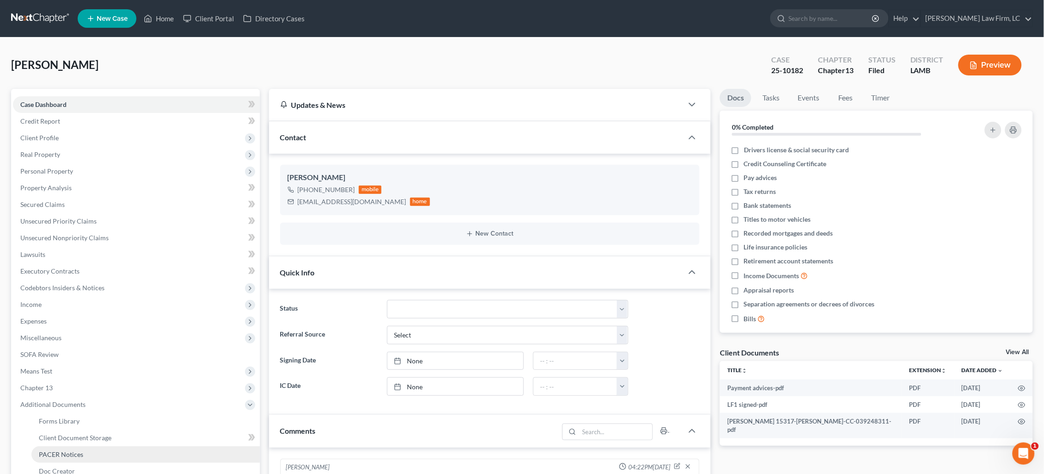
click at [67, 450] on span "PACER Notices" at bounding box center [61, 454] width 44 height 8
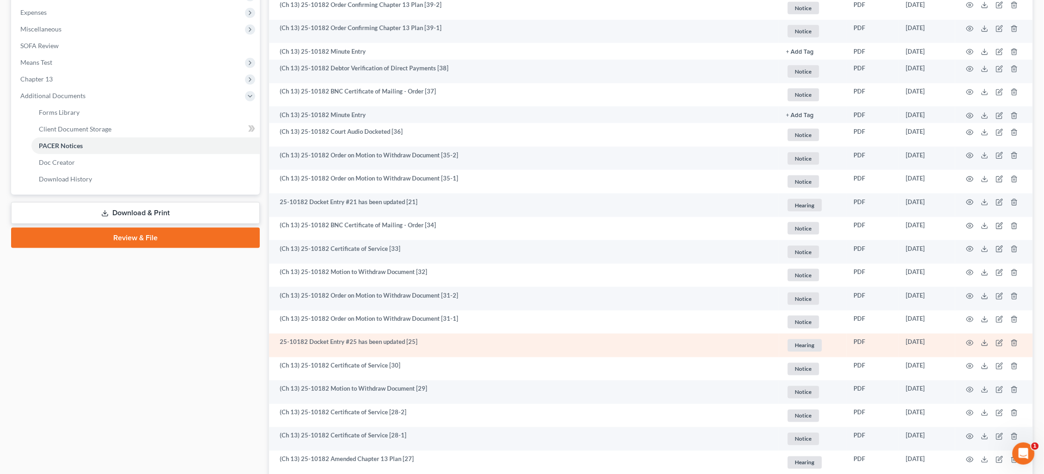
scroll to position [324, 0]
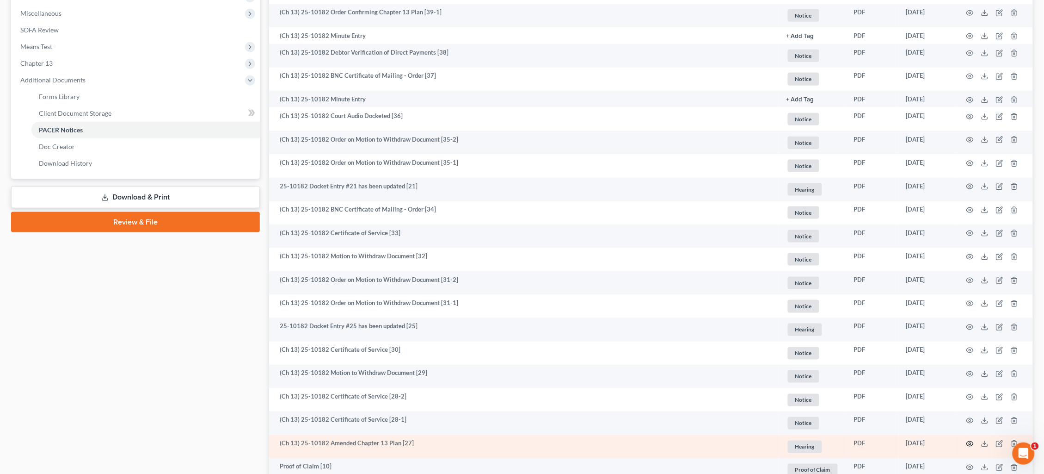
click at [972, 440] on icon "button" at bounding box center [970, 443] width 7 height 7
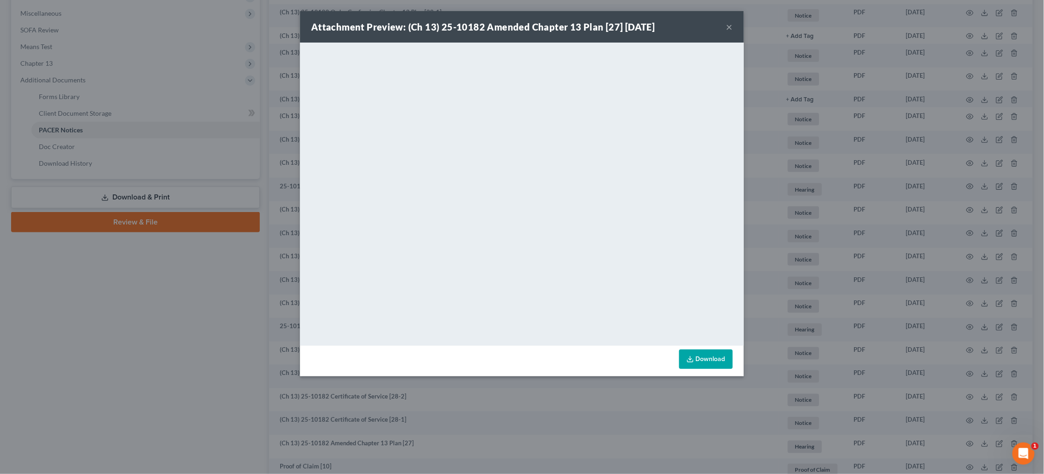
click at [809, 107] on div "Attachment Preview: (Ch 13) 25-10182 Amended Chapter 13 Plan [27] [DATE] × <obj…" at bounding box center [522, 237] width 1044 height 474
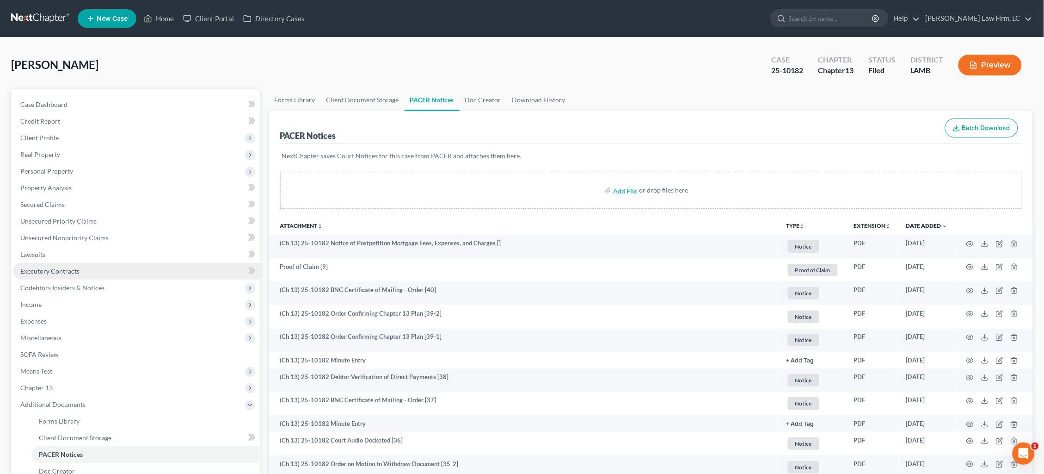
scroll to position [0, 0]
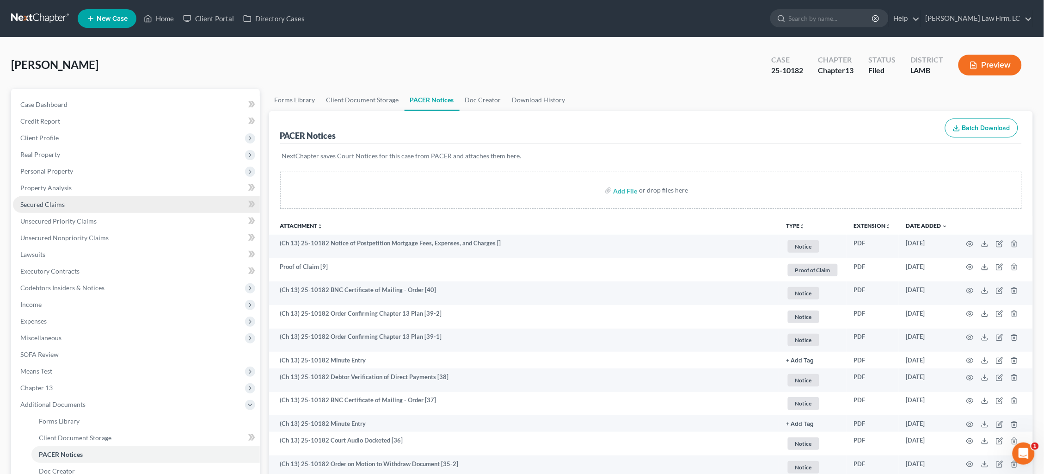
click at [49, 200] on span "Secured Claims" at bounding box center [42, 204] width 44 height 8
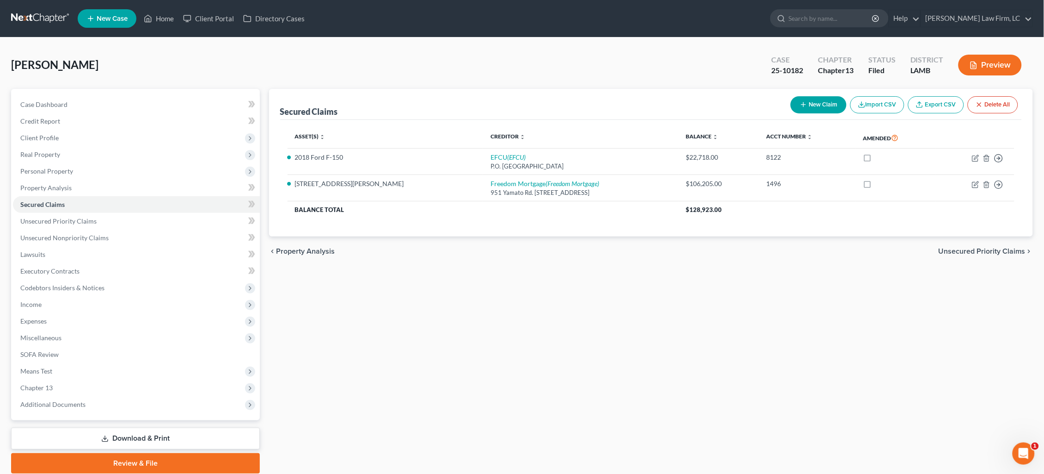
click at [25, 24] on link at bounding box center [40, 18] width 59 height 17
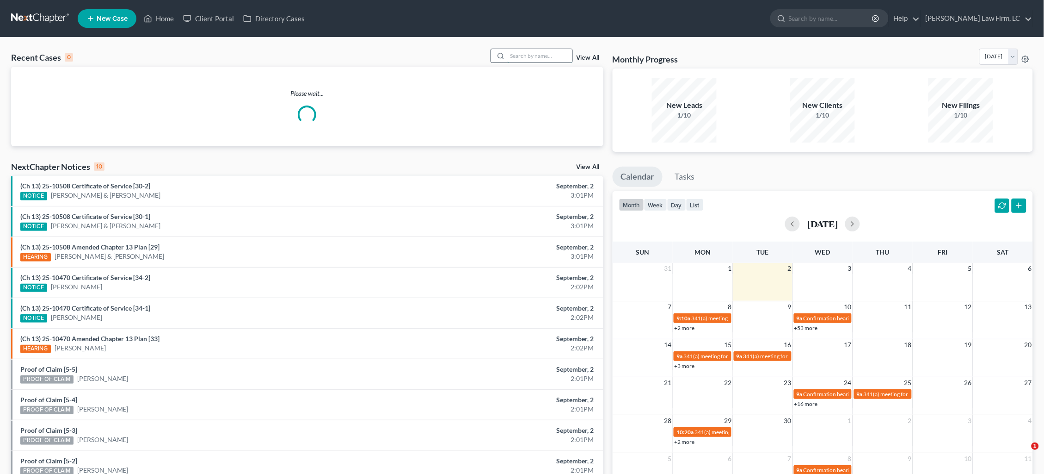
click at [527, 54] on input "search" at bounding box center [540, 55] width 65 height 13
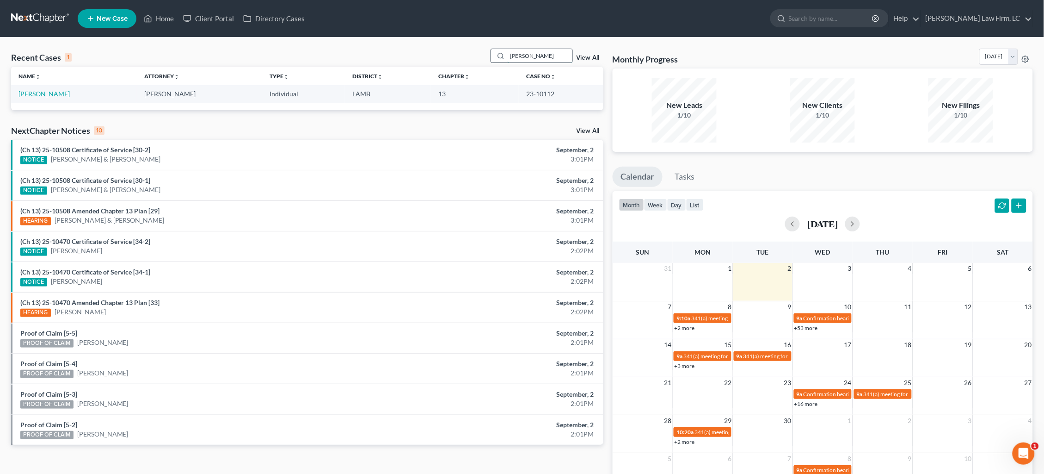
type input "[PERSON_NAME]"
drag, startPoint x: 527, startPoint y: 54, endPoint x: 44, endPoint y: 91, distance: 483.8
click at [44, 91] on link "[PERSON_NAME]" at bounding box center [43, 94] width 51 height 8
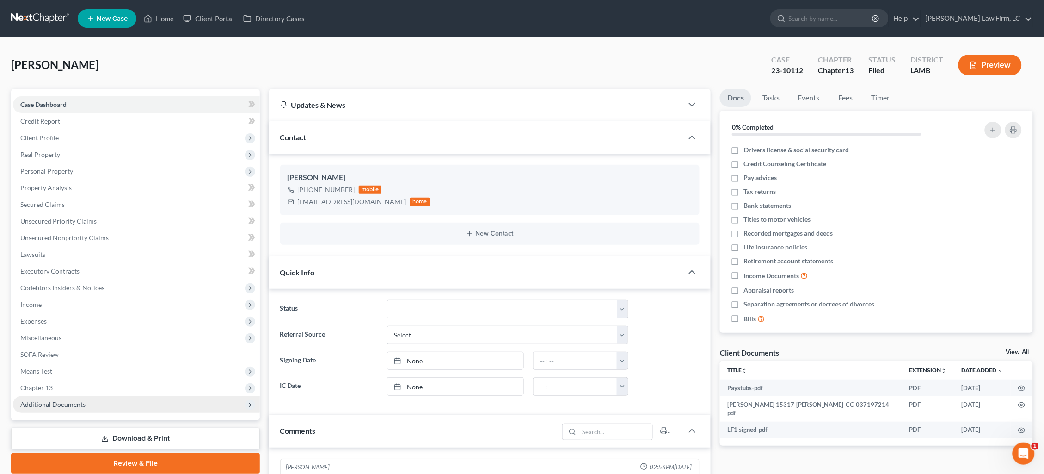
click at [90, 396] on span "Additional Documents" at bounding box center [136, 404] width 247 height 17
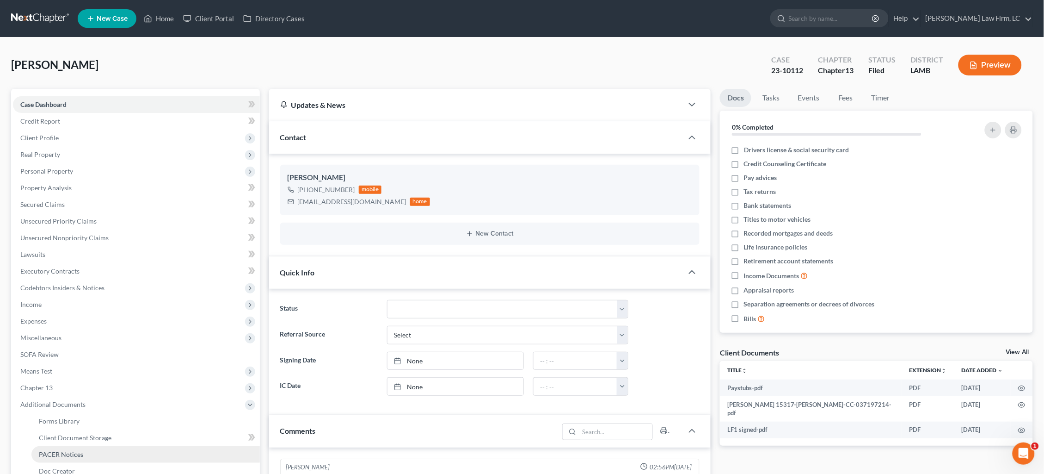
click at [107, 446] on link "PACER Notices" at bounding box center [145, 454] width 228 height 17
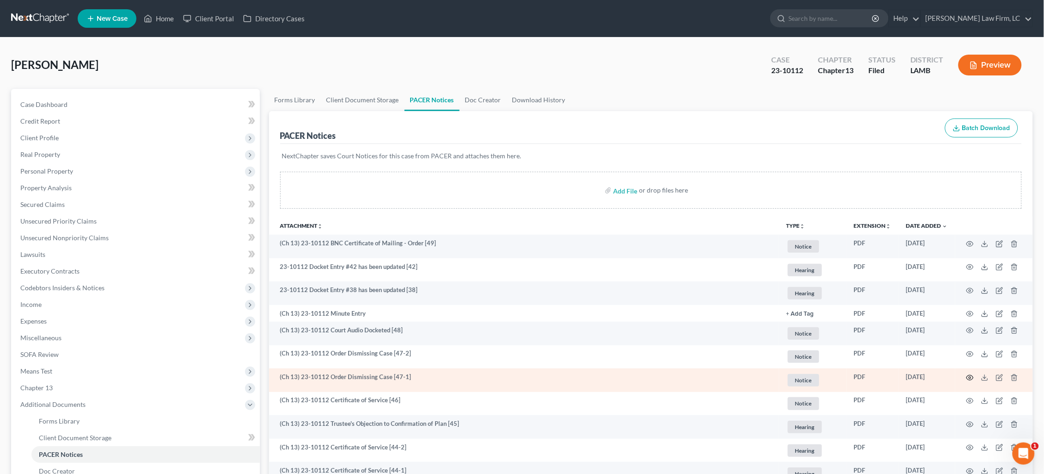
click at [969, 375] on icon "button" at bounding box center [970, 377] width 7 height 7
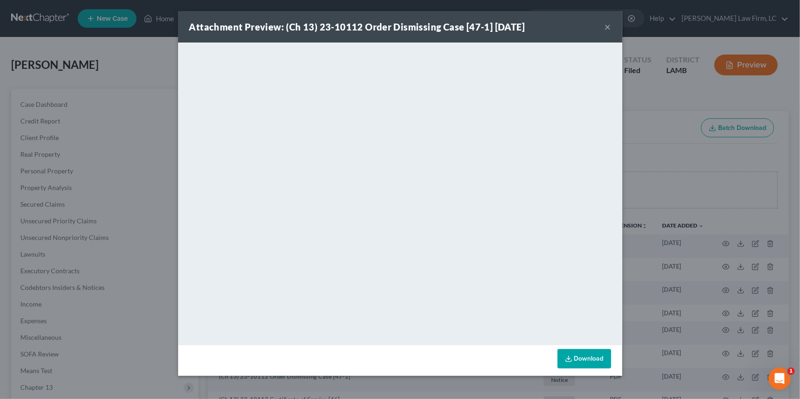
click at [761, 186] on div "Attachment Preview: (Ch 13) 23-10112 Order Dismissing Case [47-1] 08/27/2025 × …" at bounding box center [400, 199] width 800 height 399
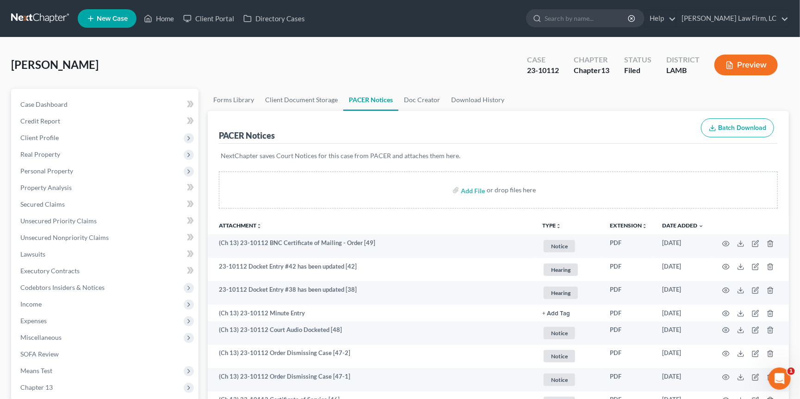
click at [36, 13] on link at bounding box center [40, 18] width 59 height 17
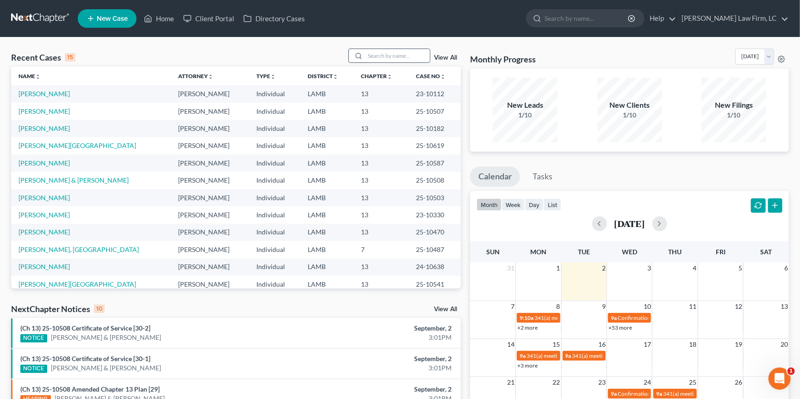
click at [400, 51] on input "search" at bounding box center [397, 55] width 65 height 13
click at [400, 51] on input "stampley" at bounding box center [397, 55] width 65 height 13
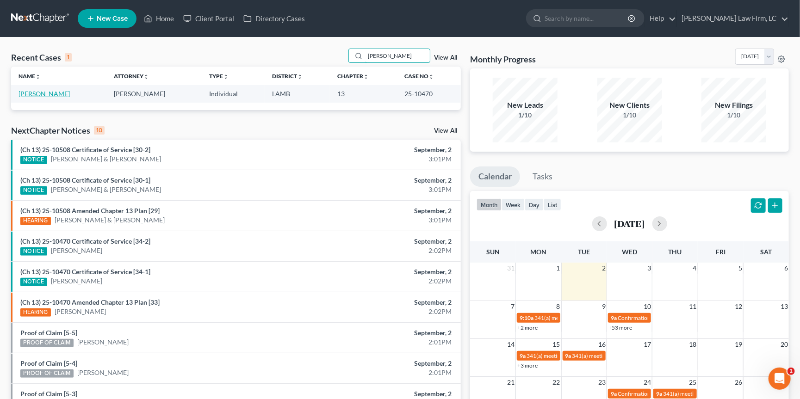
type input "stampley"
click at [41, 94] on link "Stampley, Willie" at bounding box center [43, 94] width 51 height 8
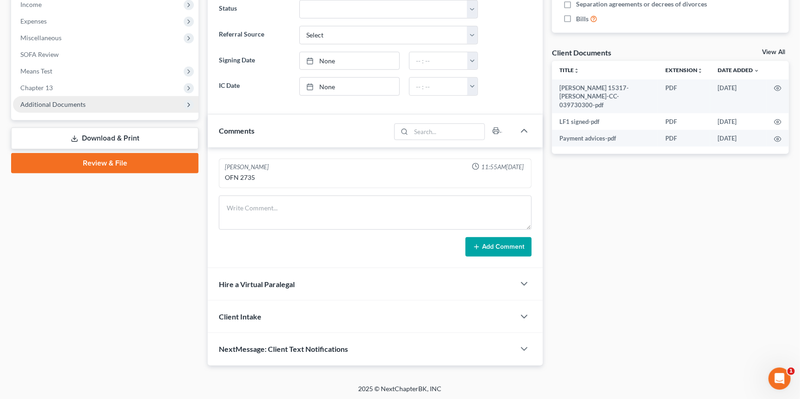
scroll to position [299, 0]
click at [81, 98] on span "Additional Documents" at bounding box center [105, 105] width 185 height 17
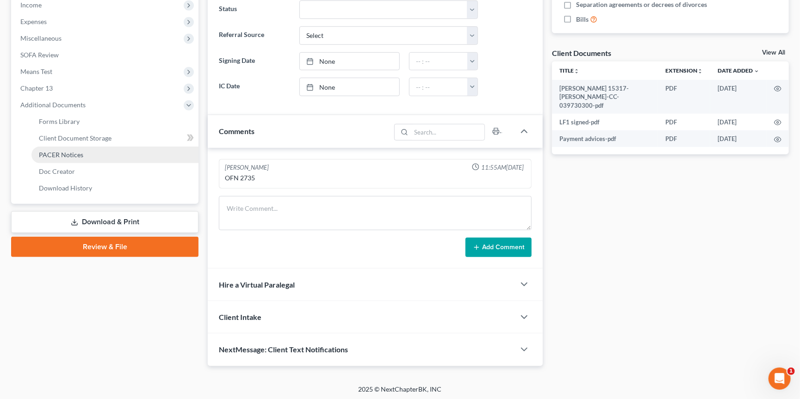
click at [109, 147] on link "PACER Notices" at bounding box center [114, 155] width 167 height 17
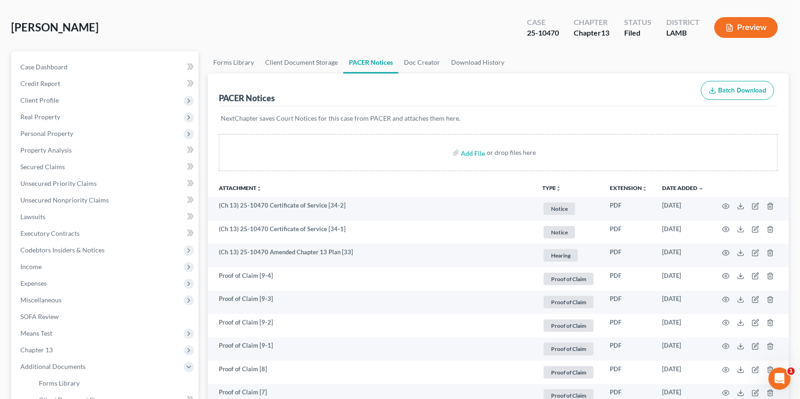
scroll to position [43, 0]
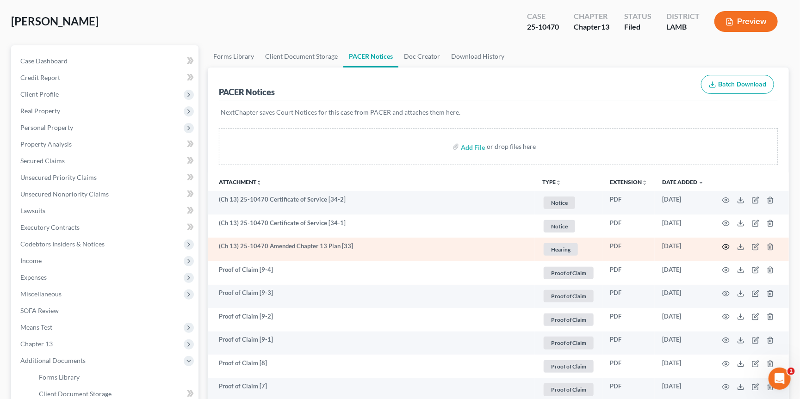
click at [728, 247] on icon "button" at bounding box center [725, 246] width 7 height 7
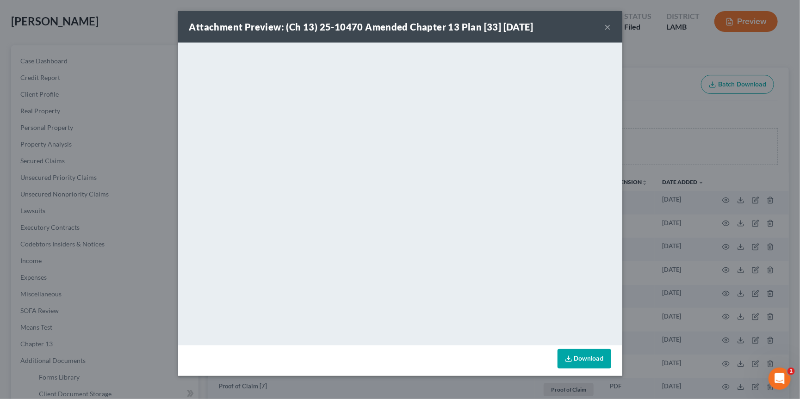
click at [697, 184] on div "Attachment Preview: (Ch 13) 25-10470 Amended Chapter 13 Plan [33] 09/02/2025 × …" at bounding box center [400, 199] width 800 height 399
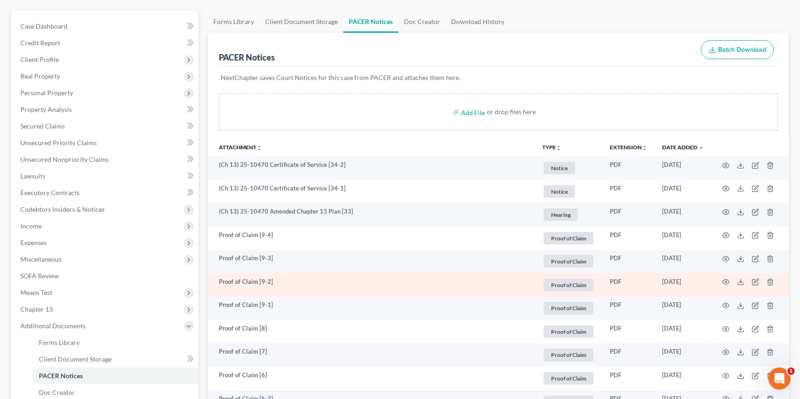
scroll to position [80, 0]
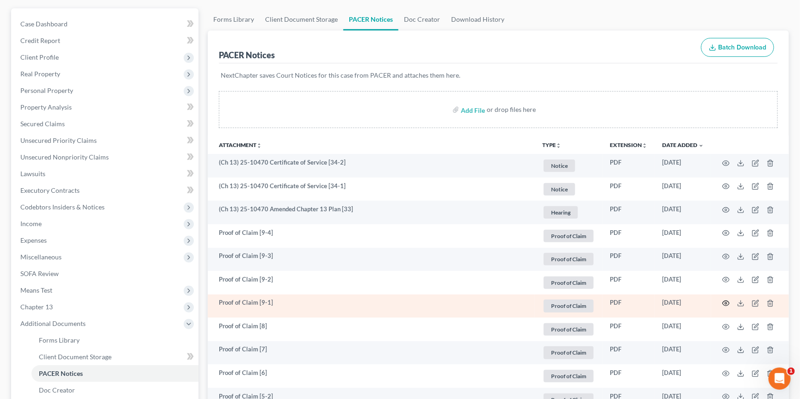
click at [726, 302] on icon "button" at bounding box center [725, 303] width 7 height 7
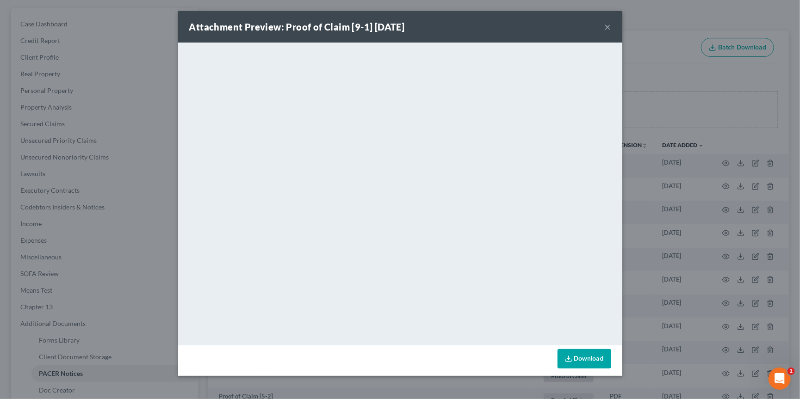
click at [606, 26] on button "×" at bounding box center [607, 26] width 6 height 11
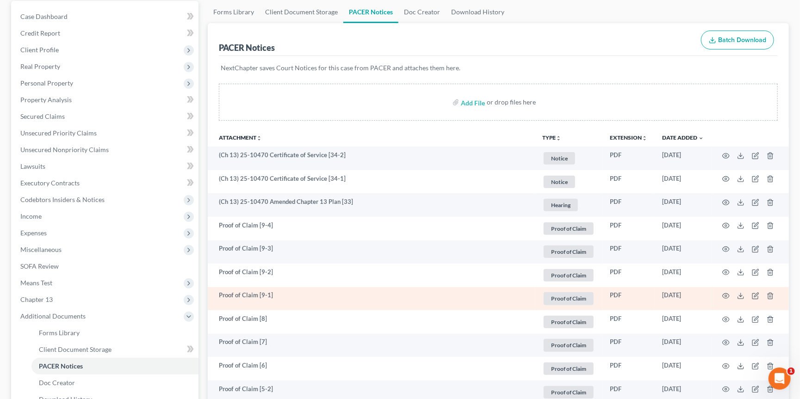
scroll to position [90, 0]
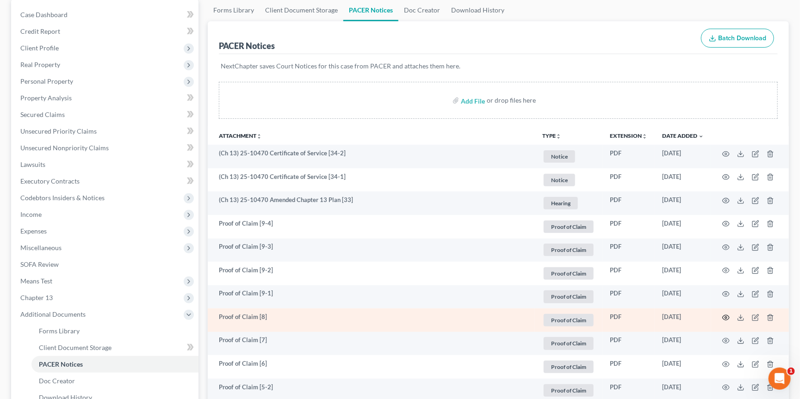
click at [727, 315] on icon "button" at bounding box center [725, 317] width 7 height 5
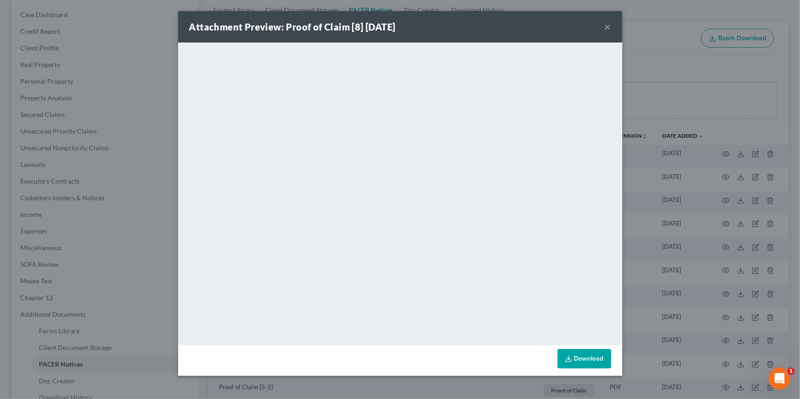
click at [698, 184] on div "Attachment Preview: Proof of Claim [8] 08/11/2025 × <object ng-attr-data='https…" at bounding box center [400, 199] width 800 height 399
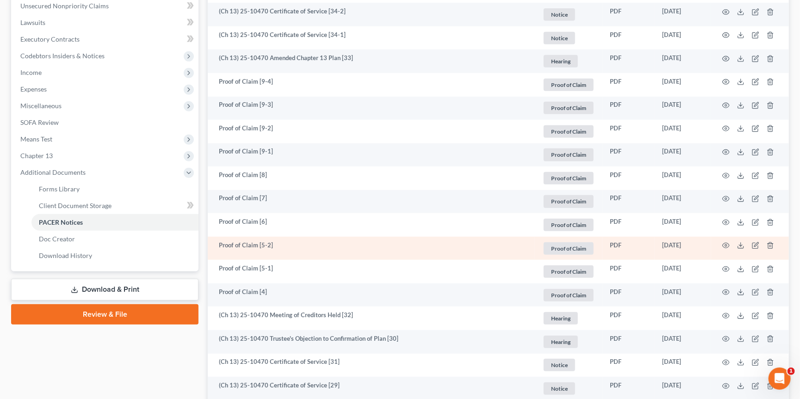
scroll to position [235, 0]
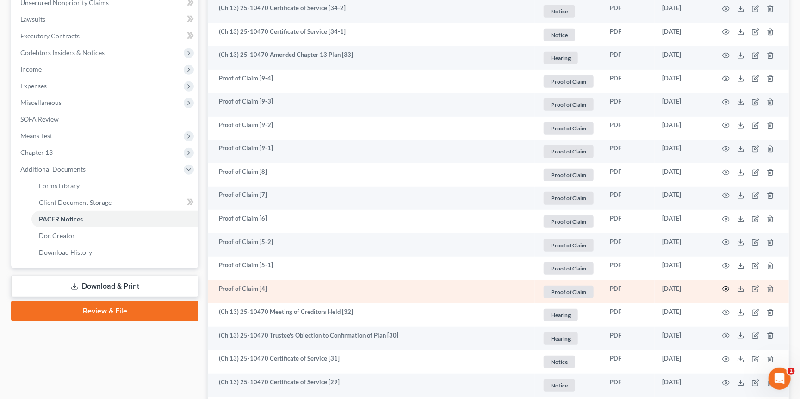
click at [725, 288] on circle "button" at bounding box center [726, 289] width 2 height 2
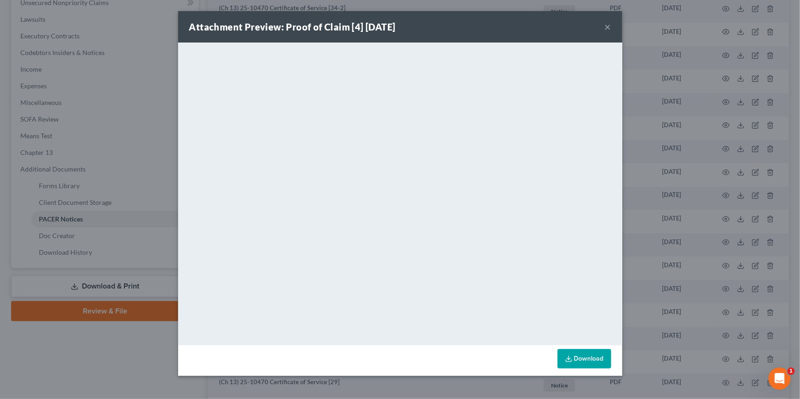
click at [700, 238] on div "Attachment Preview: Proof of Claim [4] 07/23/2025 × <object ng-attr-data='https…" at bounding box center [400, 199] width 800 height 399
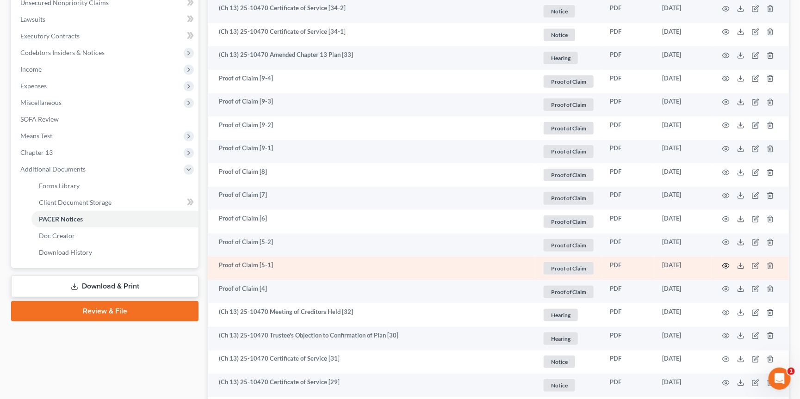
click at [725, 262] on icon "button" at bounding box center [725, 265] width 7 height 7
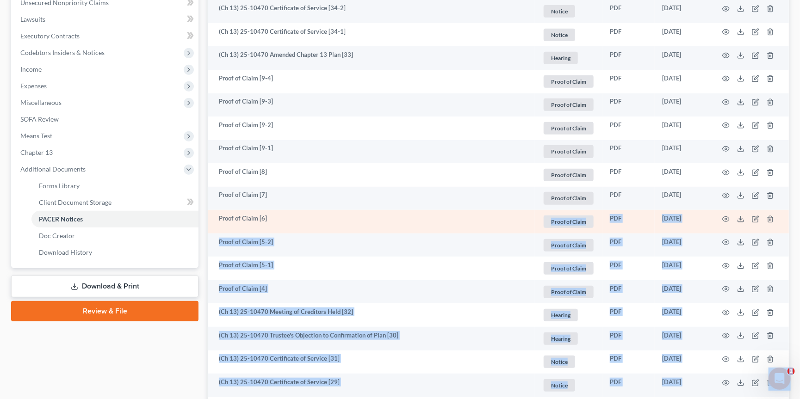
drag, startPoint x: 680, startPoint y: 196, endPoint x: 487, endPoint y: 212, distance: 193.1
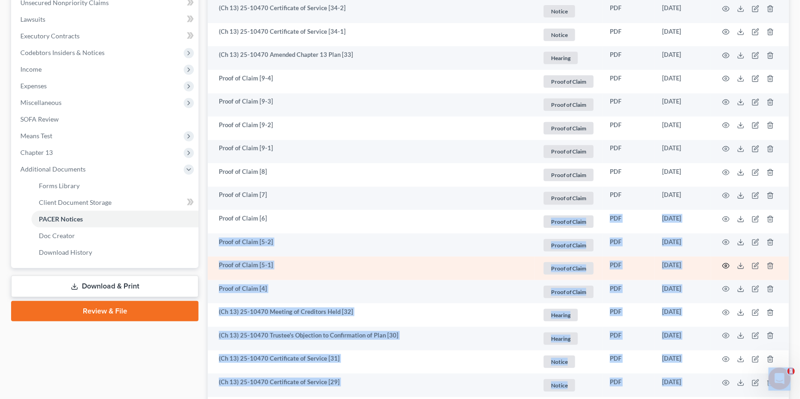
click at [727, 264] on icon "button" at bounding box center [725, 265] width 7 height 7
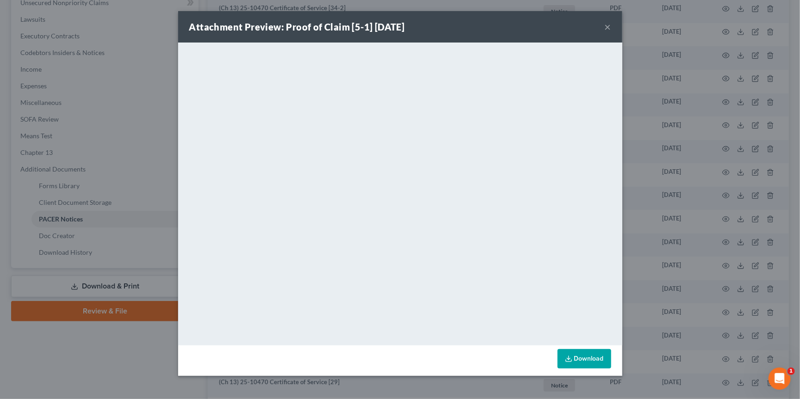
click at [687, 184] on div "Attachment Preview: Proof of Claim [5-1] 07/30/2025 × <object ng-attr-data='htt…" at bounding box center [400, 199] width 800 height 399
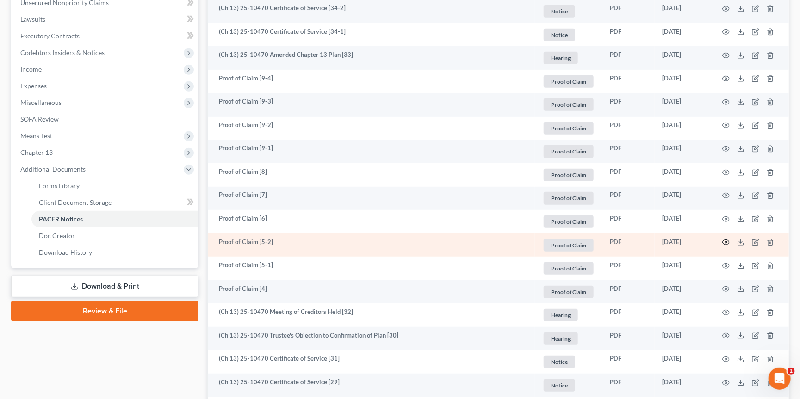
click at [724, 239] on icon "button" at bounding box center [725, 242] width 7 height 7
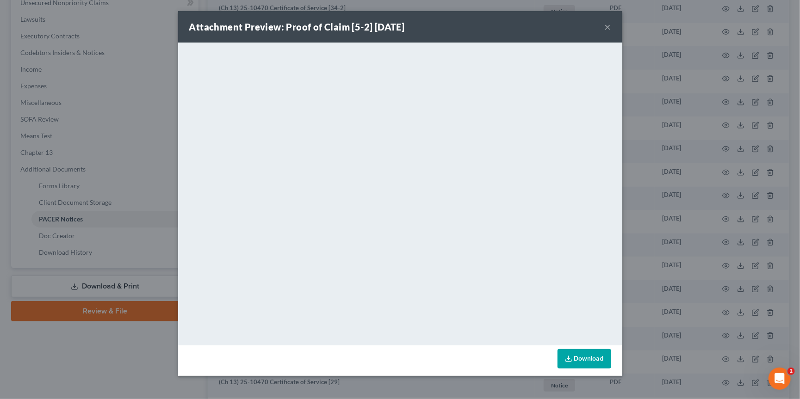
drag, startPoint x: 628, startPoint y: 232, endPoint x: 703, endPoint y: 103, distance: 149.7
click at [703, 103] on div "Attachment Preview: Proof of Claim [5-2] 07/30/2025 × <object ng-attr-data='htt…" at bounding box center [400, 199] width 800 height 399
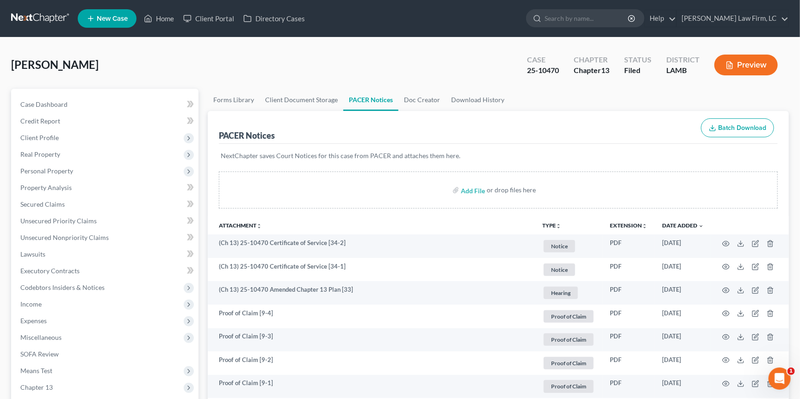
scroll to position [0, 0]
click at [51, 16] on link at bounding box center [40, 18] width 59 height 17
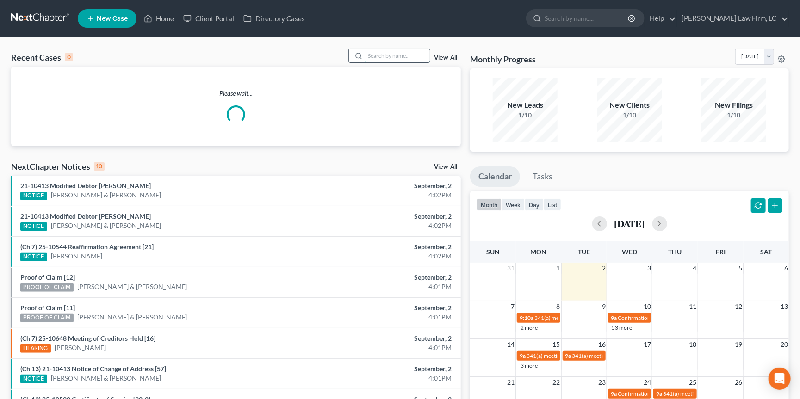
click at [415, 61] on input "search" at bounding box center [397, 55] width 65 height 13
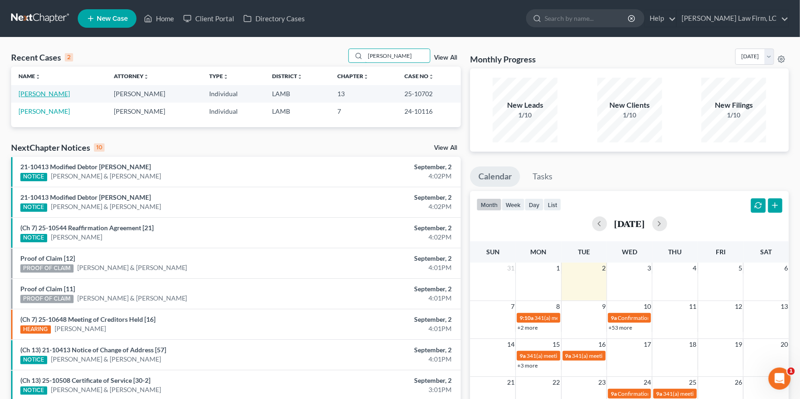
type input "[PERSON_NAME]"
click at [32, 92] on link "[PERSON_NAME]" at bounding box center [43, 94] width 51 height 8
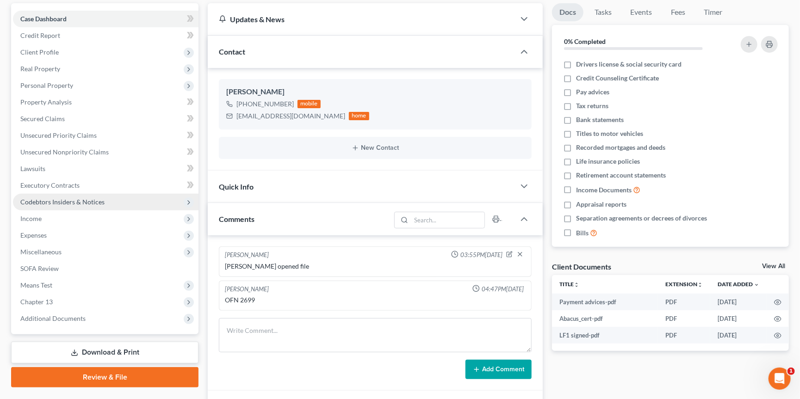
scroll to position [92, 0]
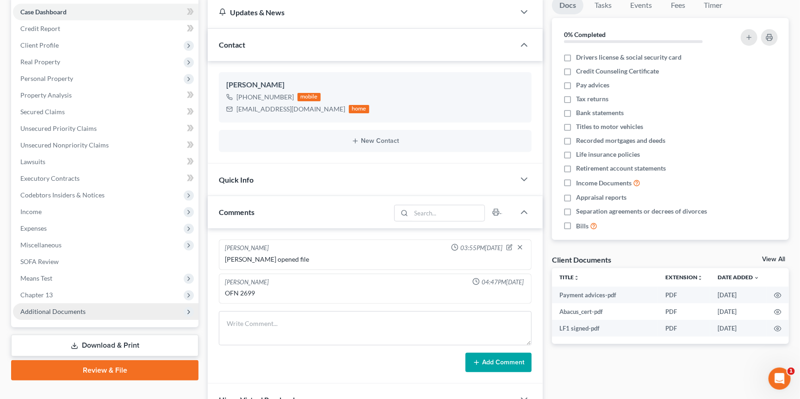
click at [109, 303] on span "Additional Documents" at bounding box center [105, 311] width 185 height 17
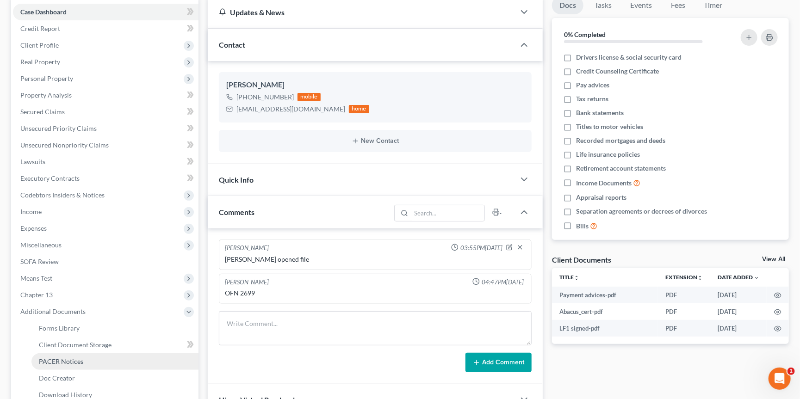
click at [93, 353] on link "PACER Notices" at bounding box center [114, 361] width 167 height 17
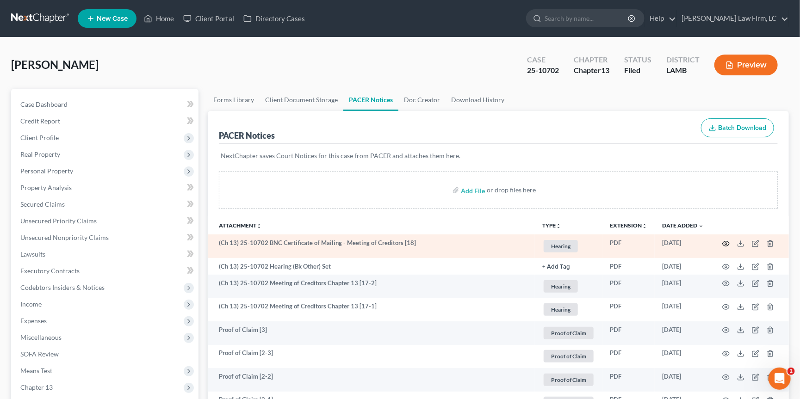
click at [727, 243] on icon "button" at bounding box center [725, 243] width 7 height 7
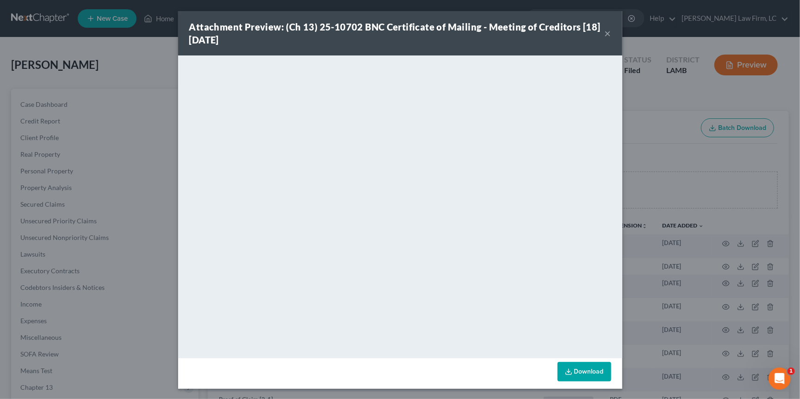
click at [659, 71] on div "Attachment Preview: (Ch 13) 25-10702 BNC Certificate of Mailing - Meeting of Cr…" at bounding box center [400, 199] width 800 height 399
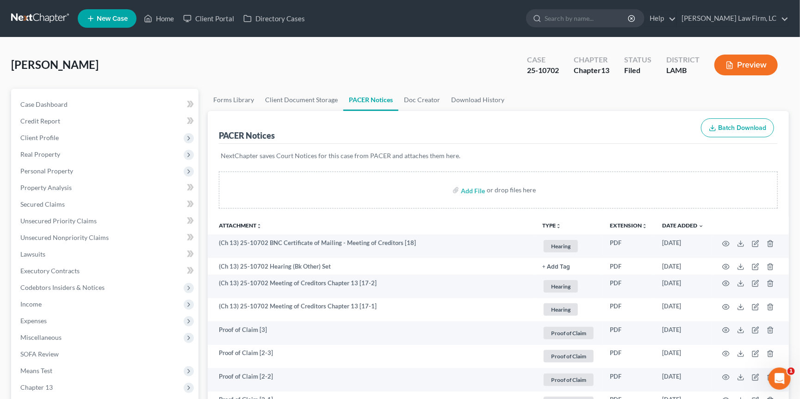
click at [19, 19] on link at bounding box center [40, 18] width 59 height 17
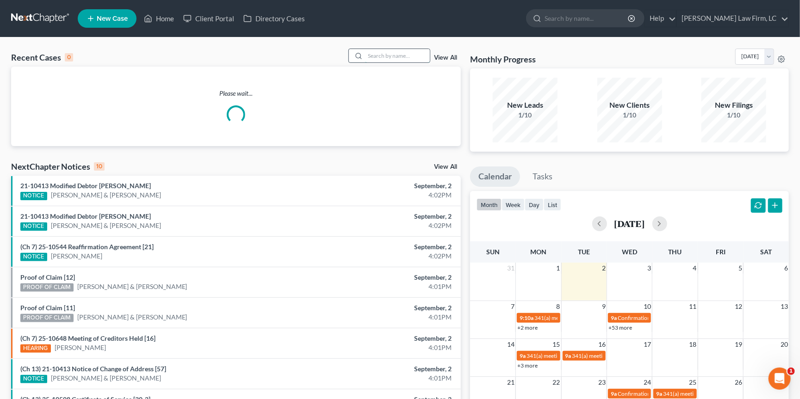
click at [411, 53] on input "search" at bounding box center [397, 55] width 65 height 13
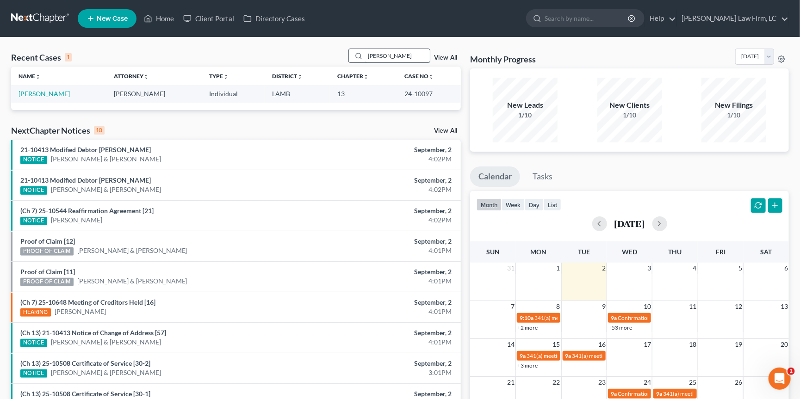
type input "Jacob Bailey"
drag, startPoint x: 411, startPoint y: 53, endPoint x: 36, endPoint y: 95, distance: 377.4
click at [36, 95] on link "[PERSON_NAME]" at bounding box center [43, 94] width 51 height 8
select select "2"
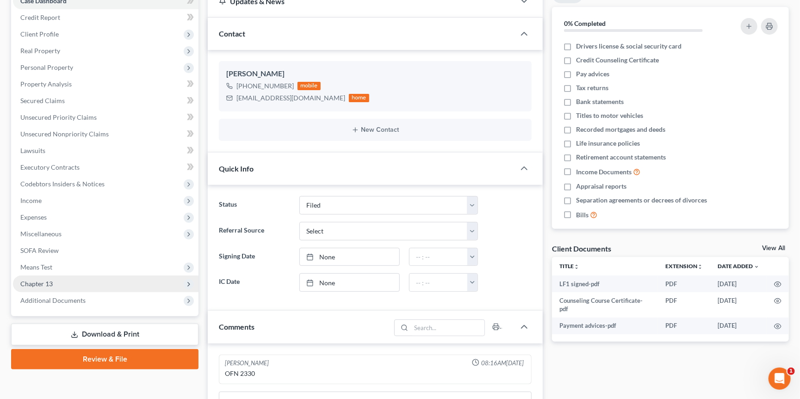
scroll to position [107, 0]
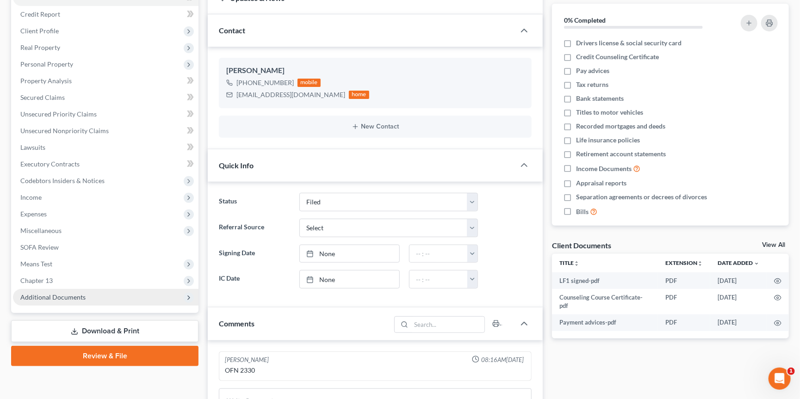
click at [136, 289] on span "Additional Documents" at bounding box center [105, 297] width 185 height 17
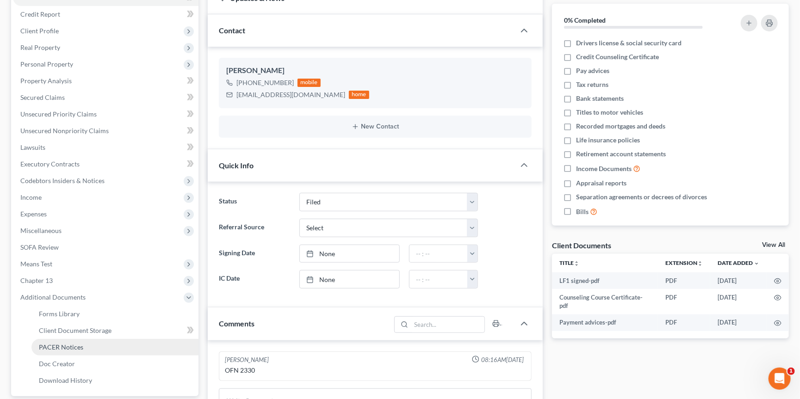
click at [112, 339] on link "PACER Notices" at bounding box center [114, 347] width 167 height 17
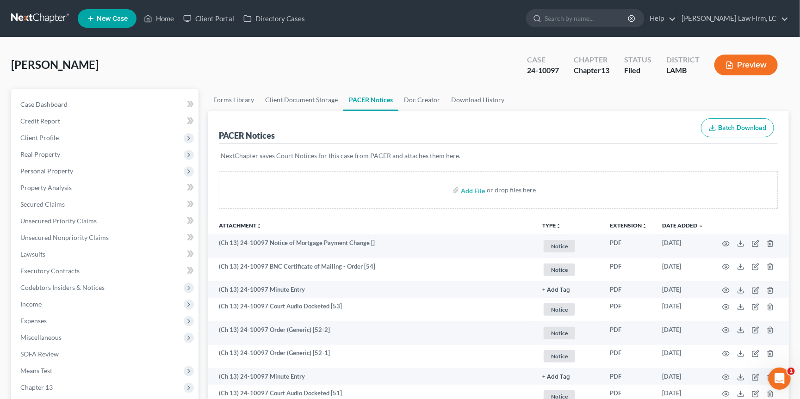
click at [32, 19] on link at bounding box center [40, 18] width 59 height 17
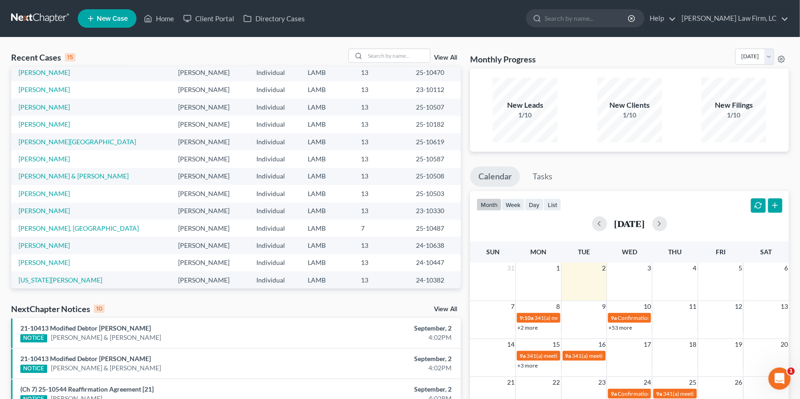
scroll to position [55, 0]
